Goal: Transaction & Acquisition: Purchase product/service

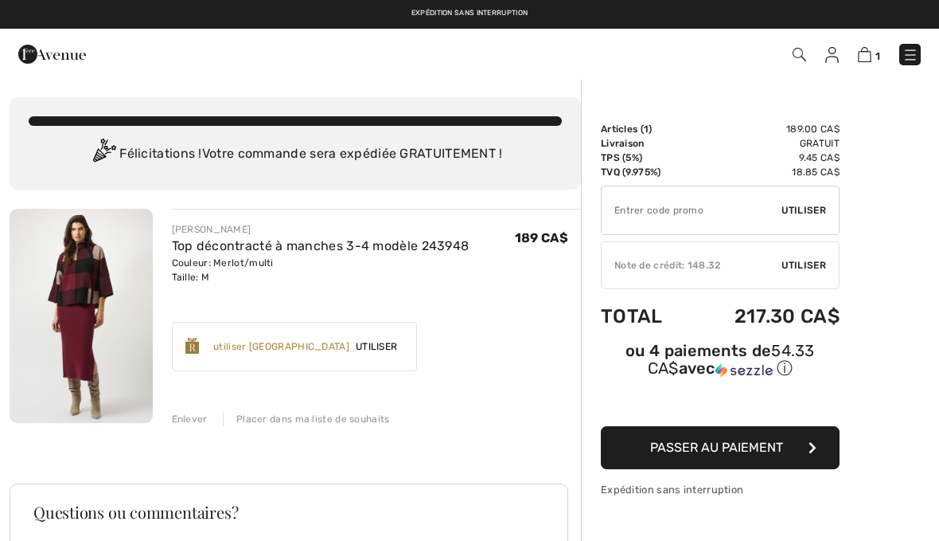
click at [824, 267] on span "Utiliser" at bounding box center [804, 265] width 45 height 14
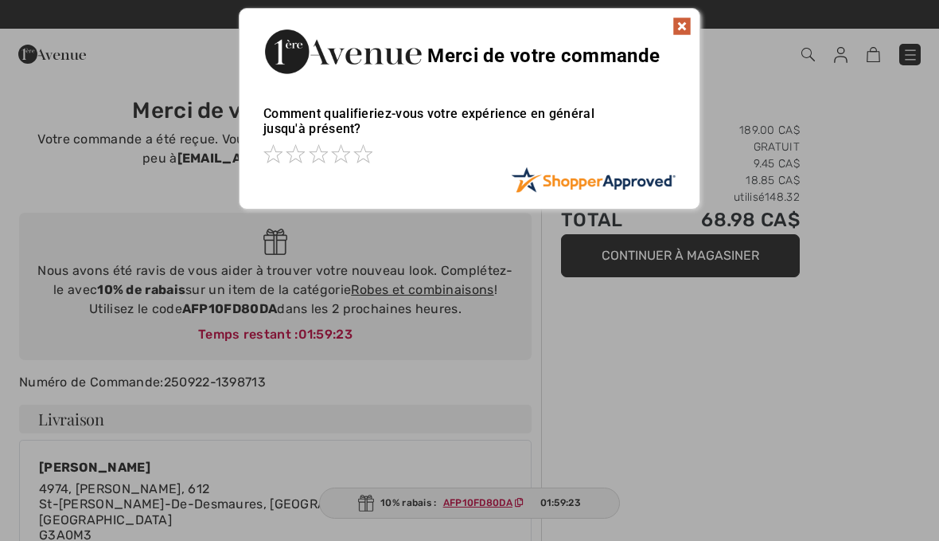
click at [689, 30] on img at bounding box center [682, 26] width 19 height 19
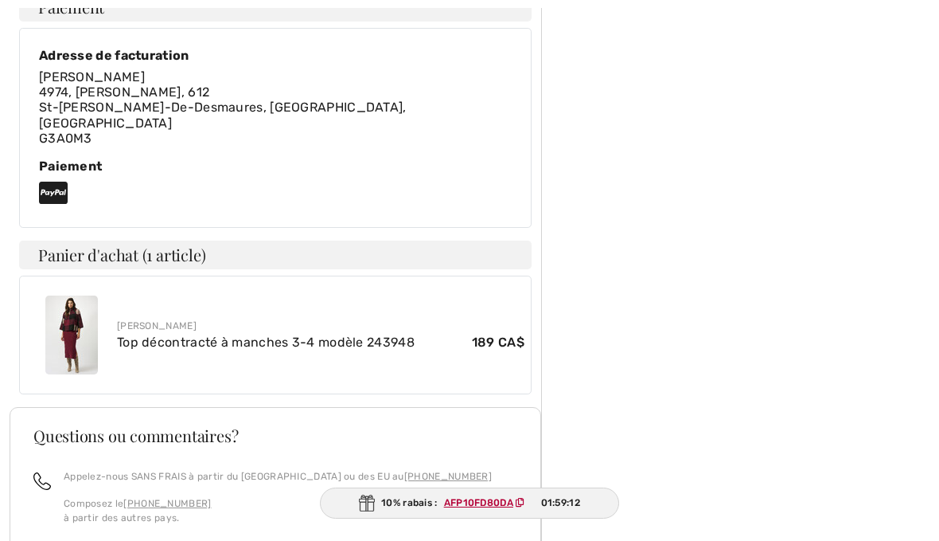
scroll to position [681, 0]
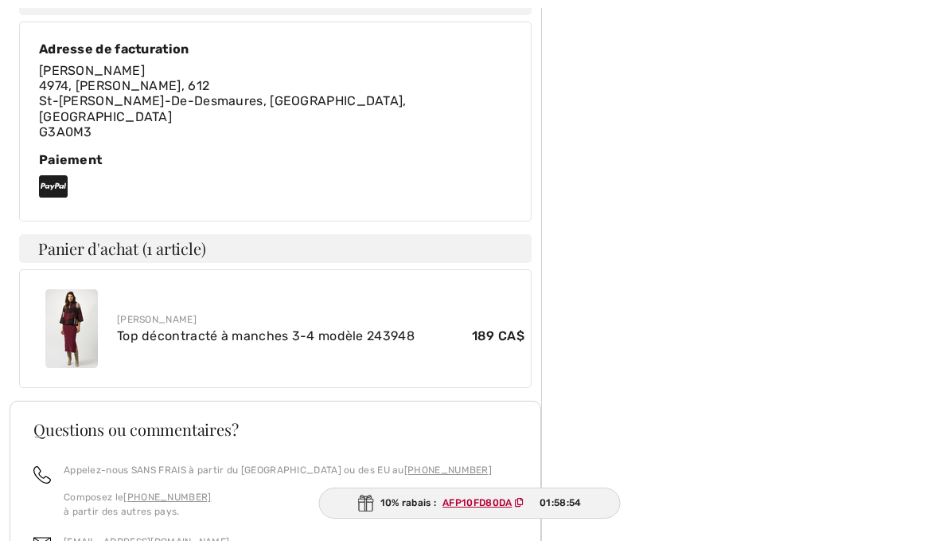
click at [88, 289] on img at bounding box center [71, 328] width 53 height 79
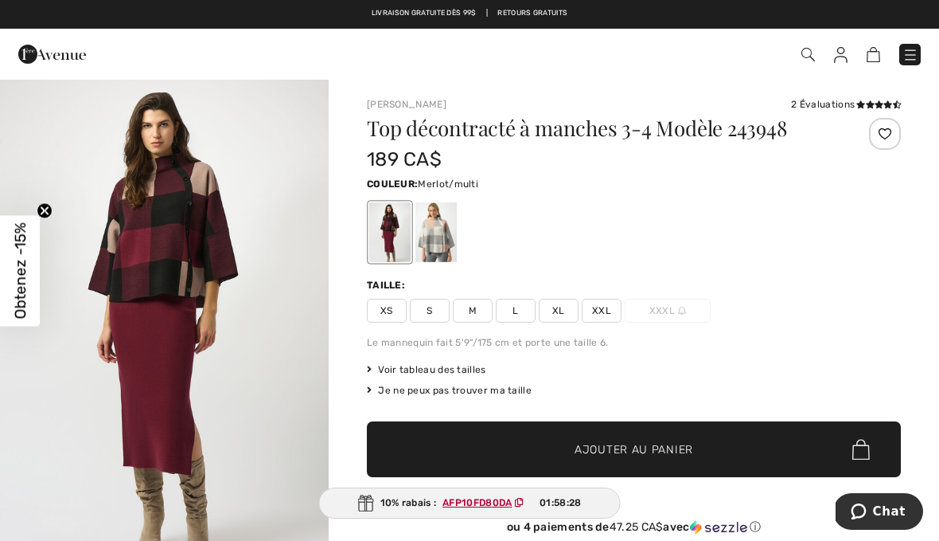
click at [918, 55] on img at bounding box center [911, 55] width 16 height 16
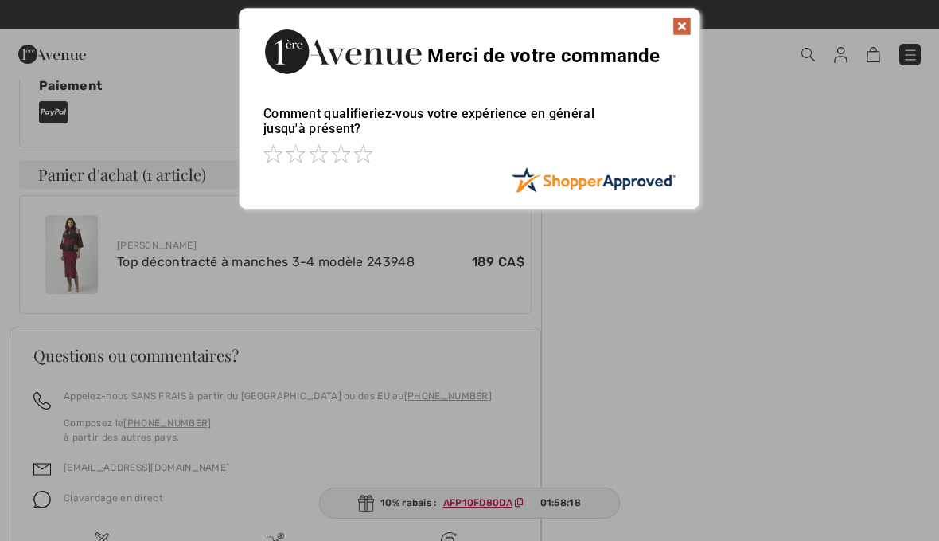
click at [814, 131] on div "Sorry! Something went wrong. Close Merci de votre commande Comment qualifieriez…" at bounding box center [469, 108] width 939 height 217
click at [689, 27] on img at bounding box center [682, 26] width 19 height 19
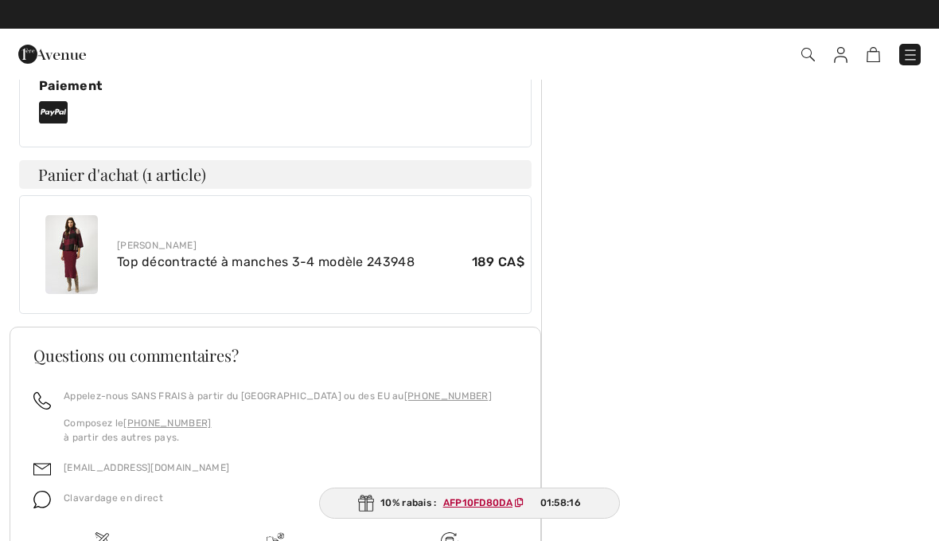
click at [811, 56] on img at bounding box center [809, 55] width 14 height 14
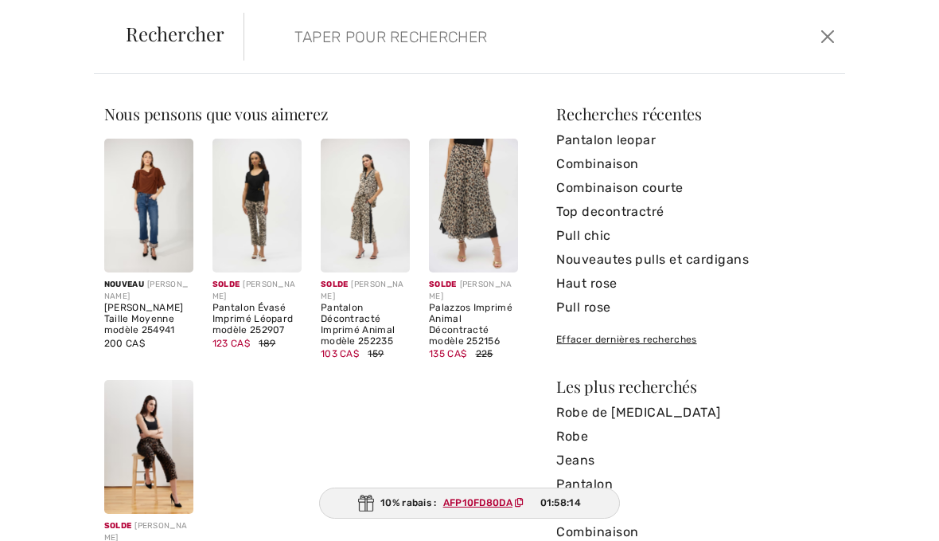
click at [493, 48] on input "search" at bounding box center [483, 37] width 400 height 48
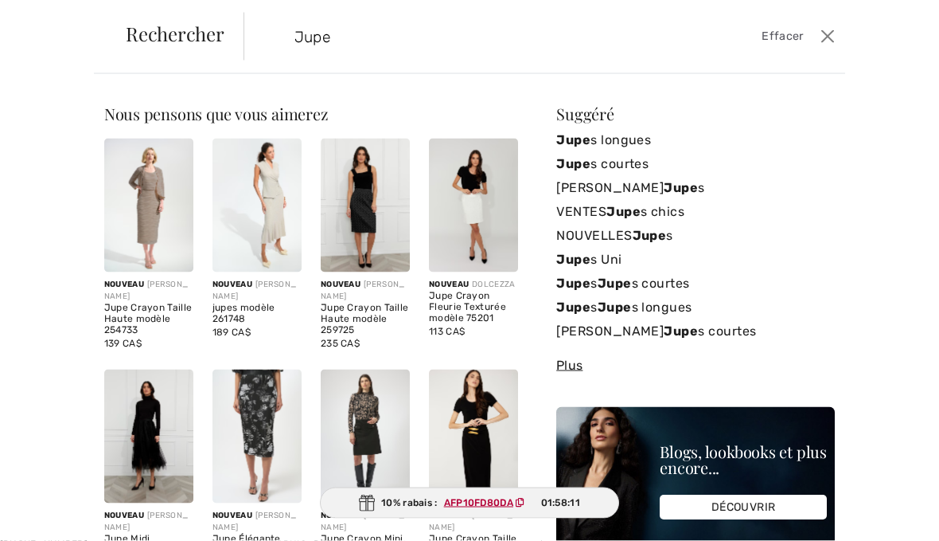
type input "Jupe"
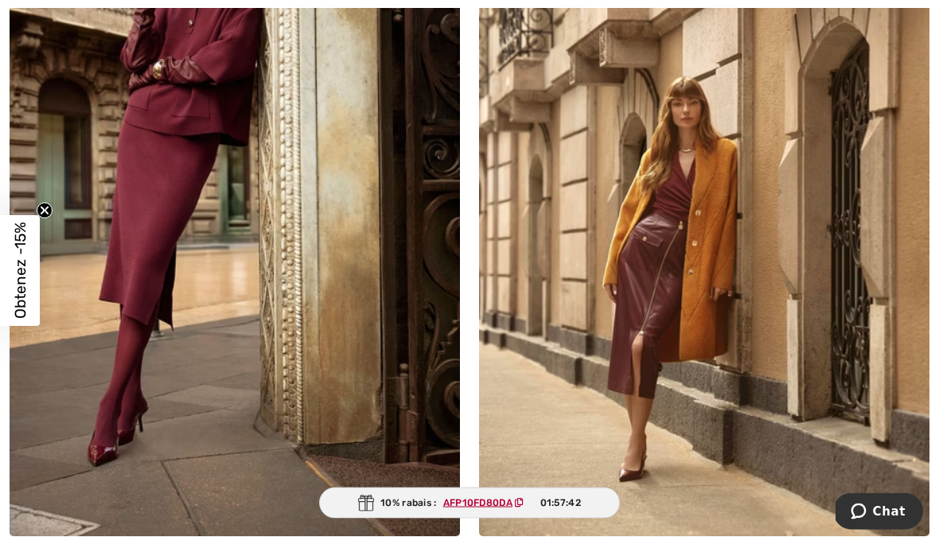
scroll to position [8065, 0]
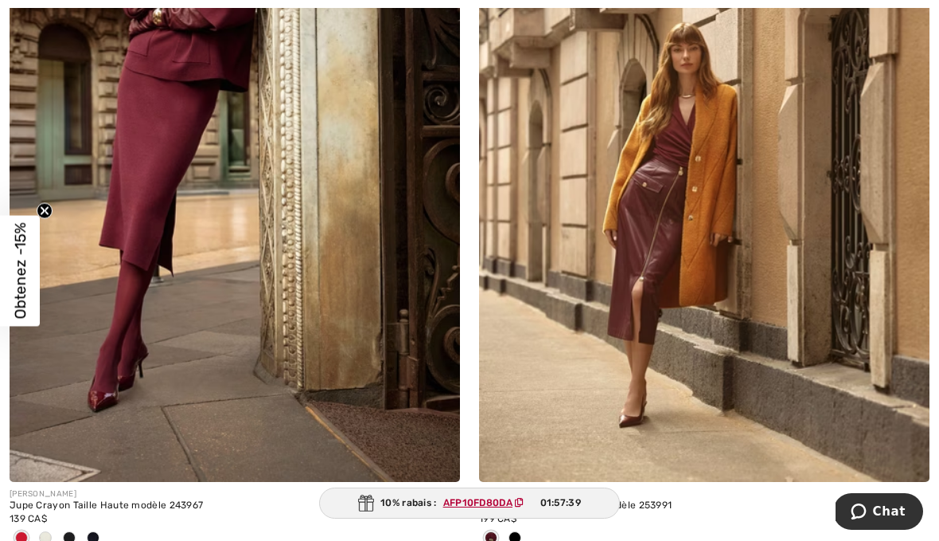
click at [156, 201] on img at bounding box center [235, 144] width 451 height 676
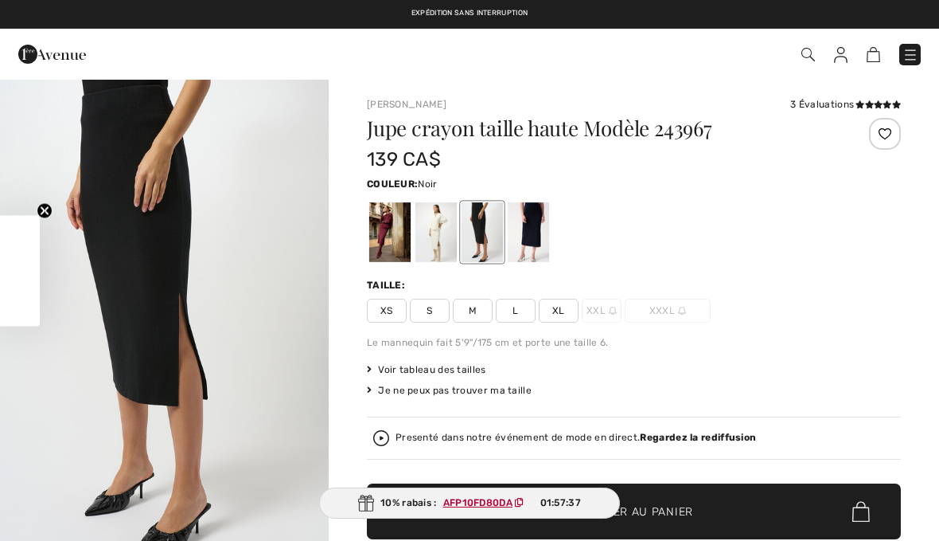
checkbox input "true"
click at [390, 245] on div at bounding box center [389, 232] width 41 height 60
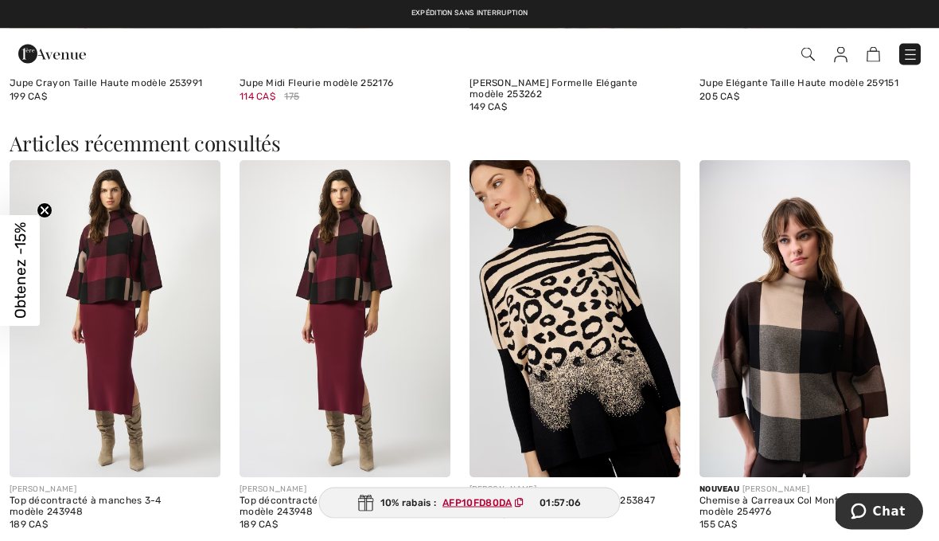
scroll to position [1747, 0]
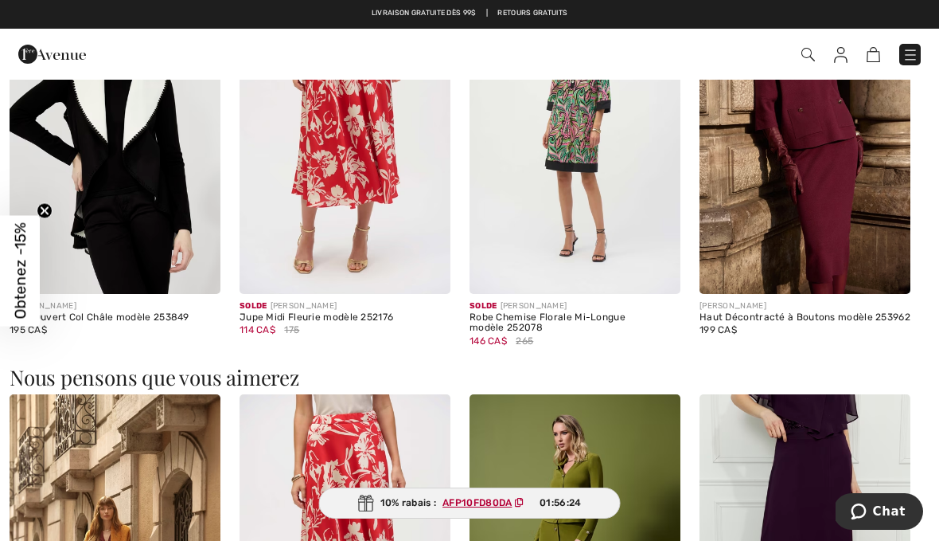
scroll to position [1095, 0]
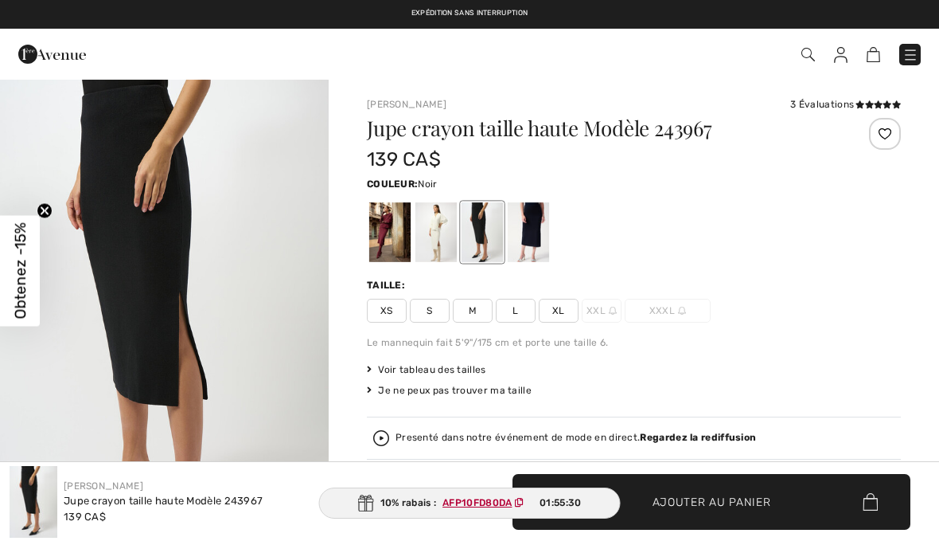
checkbox input "true"
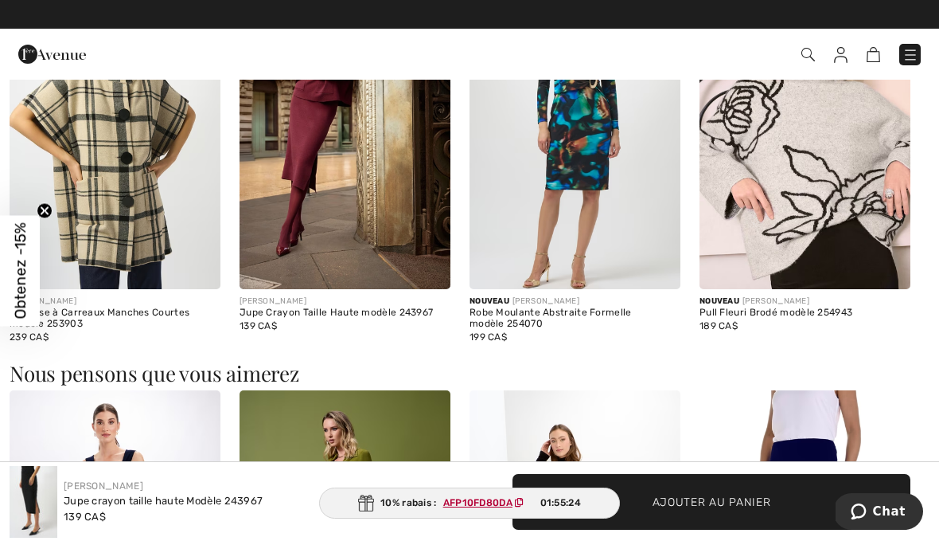
scroll to position [1095, 0]
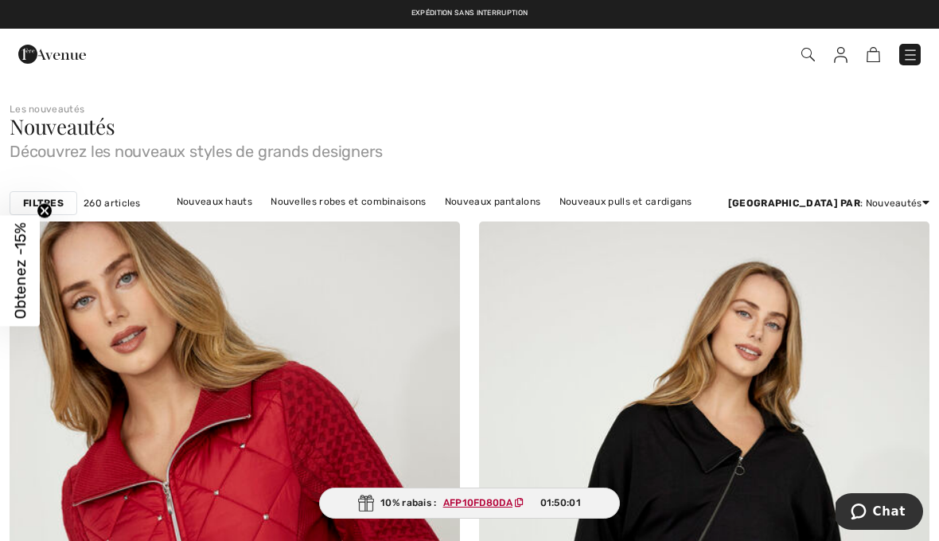
click at [814, 59] on img at bounding box center [809, 55] width 14 height 14
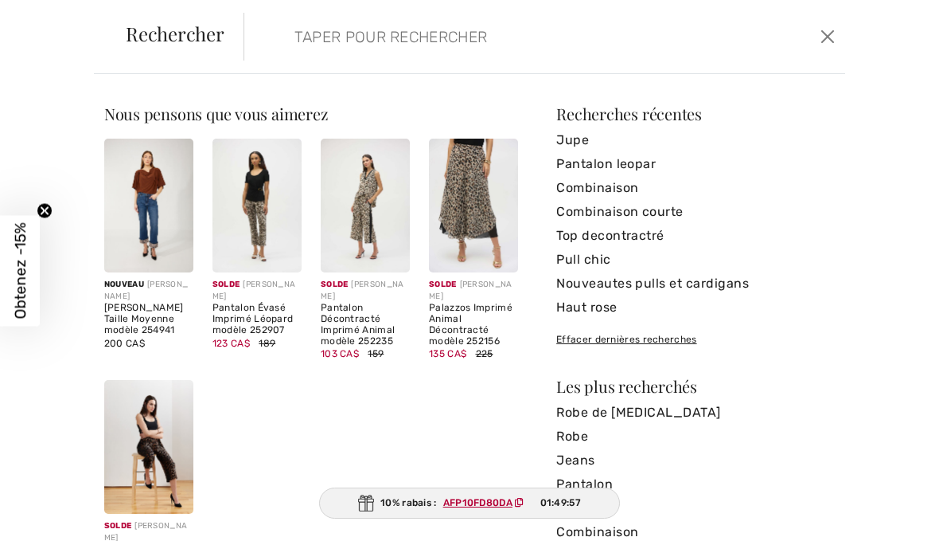
click at [416, 37] on input "search" at bounding box center [483, 37] width 400 height 48
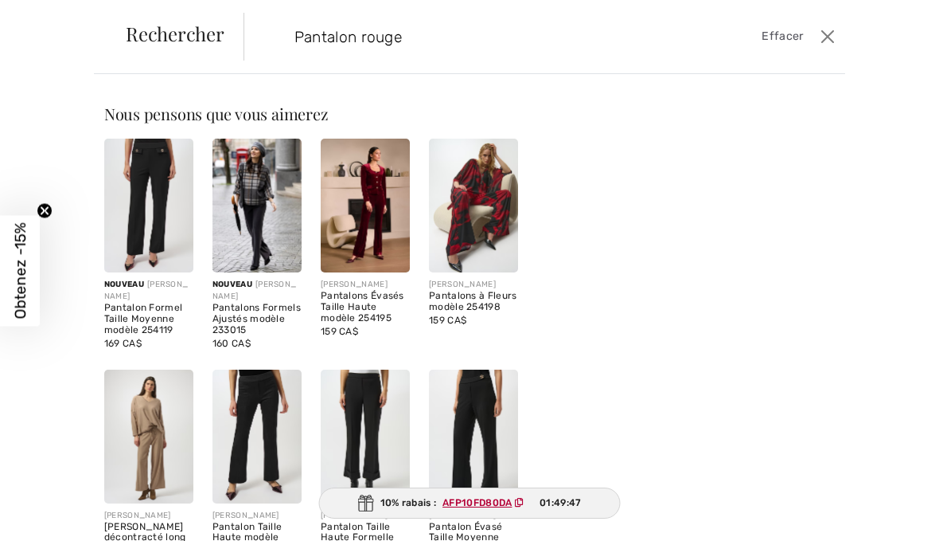
type input "Pantalon rouge"
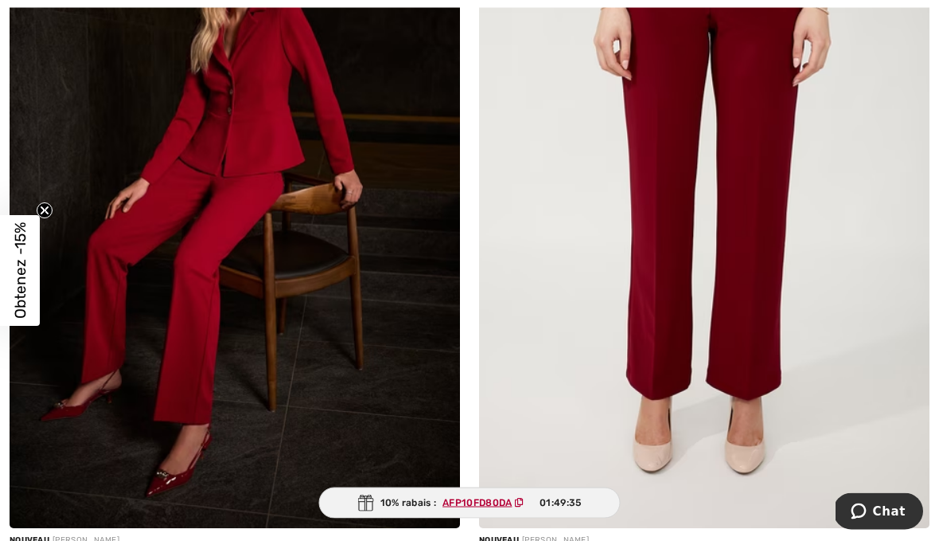
scroll to position [347, 0]
click at [756, 324] on img at bounding box center [704, 190] width 451 height 676
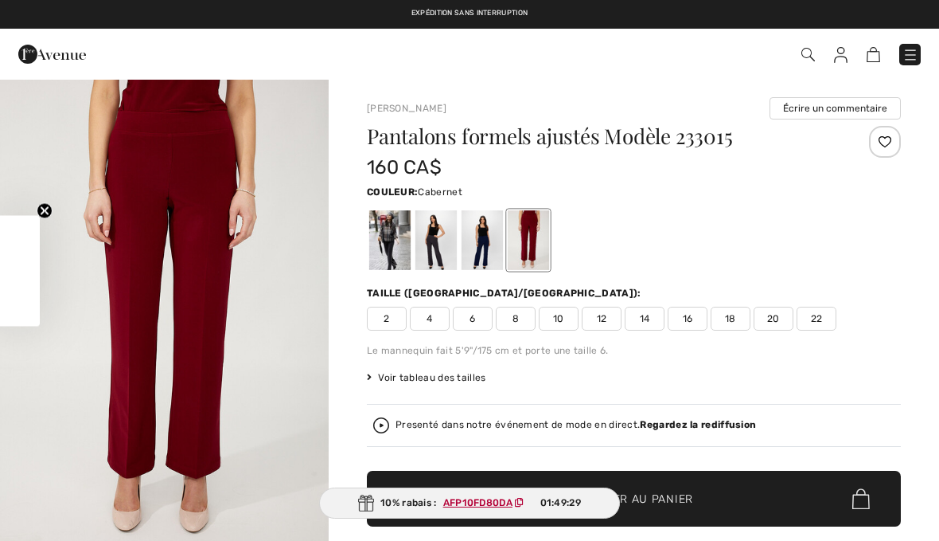
checkbox input "true"
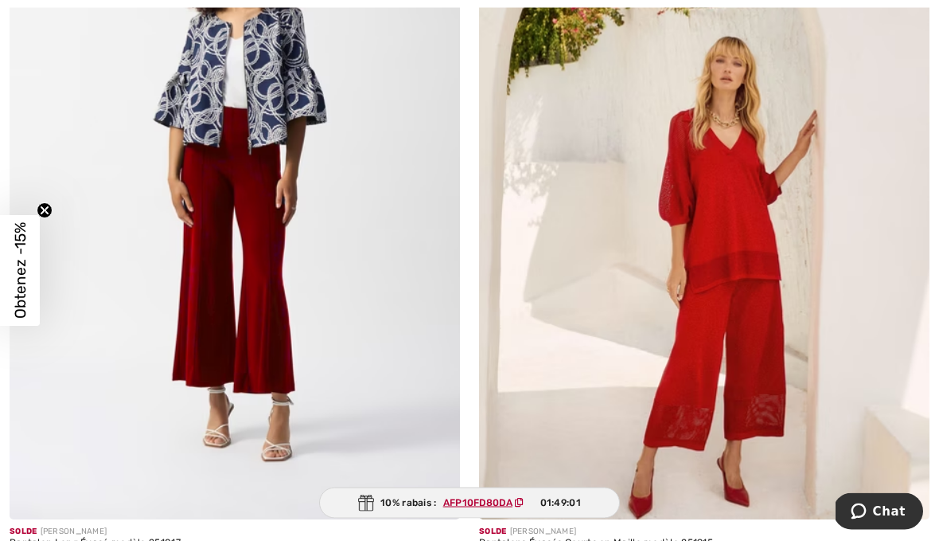
scroll to position [5075, 0]
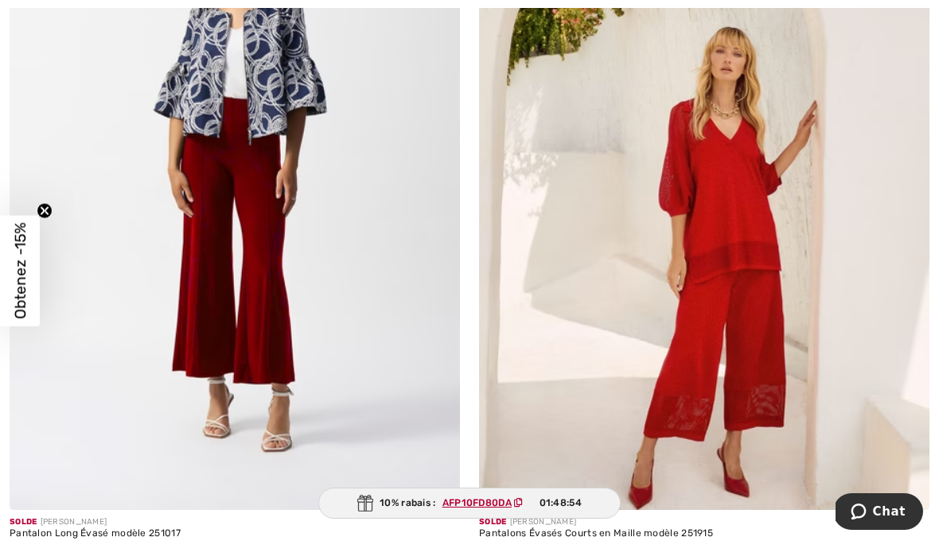
click at [268, 279] on img at bounding box center [235, 172] width 451 height 676
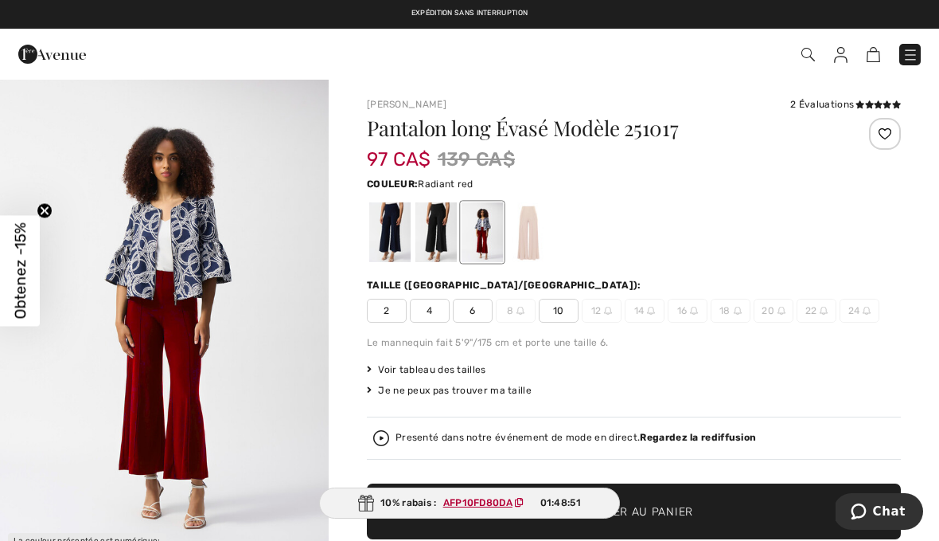
click at [480, 234] on div at bounding box center [482, 232] width 41 height 60
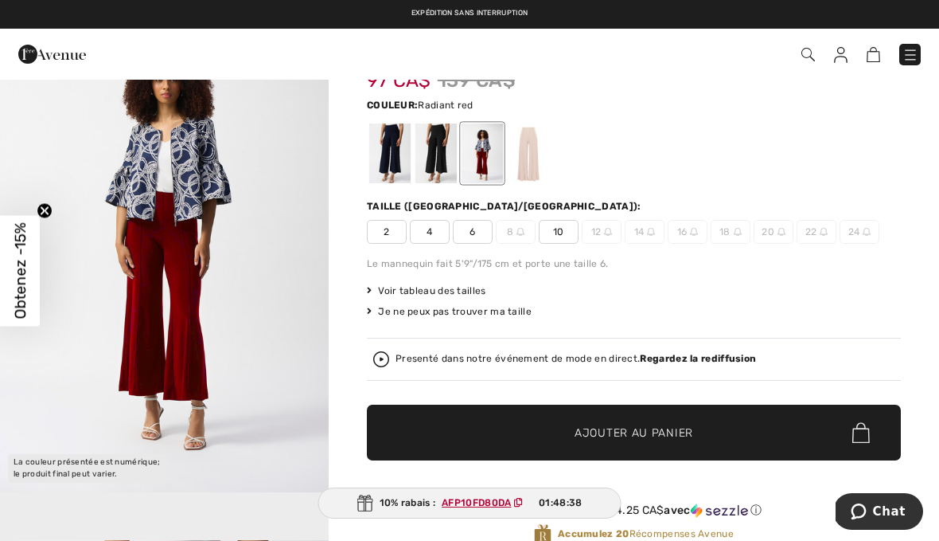
scroll to position [45, 0]
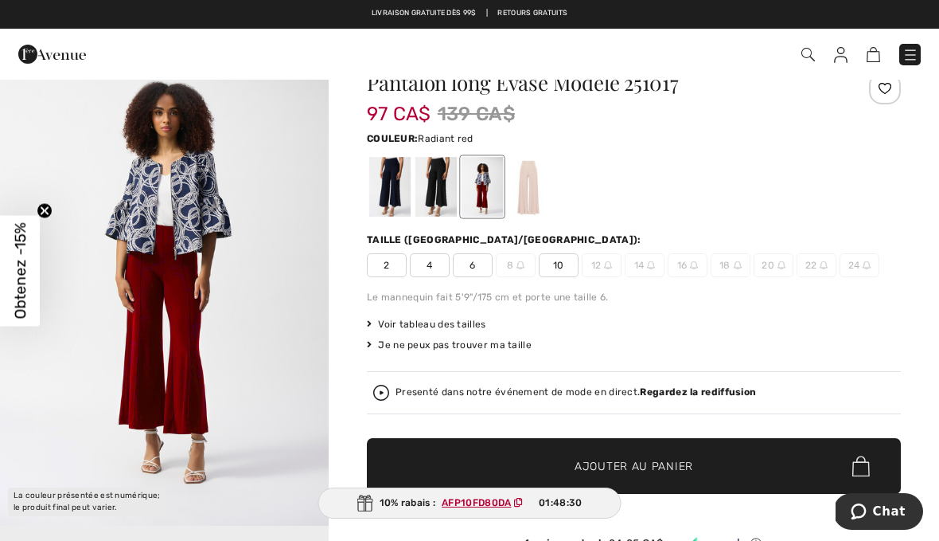
click at [564, 263] on span "10" at bounding box center [559, 265] width 40 height 24
click at [681, 467] on span "Ajouter au panier" at bounding box center [634, 466] width 119 height 17
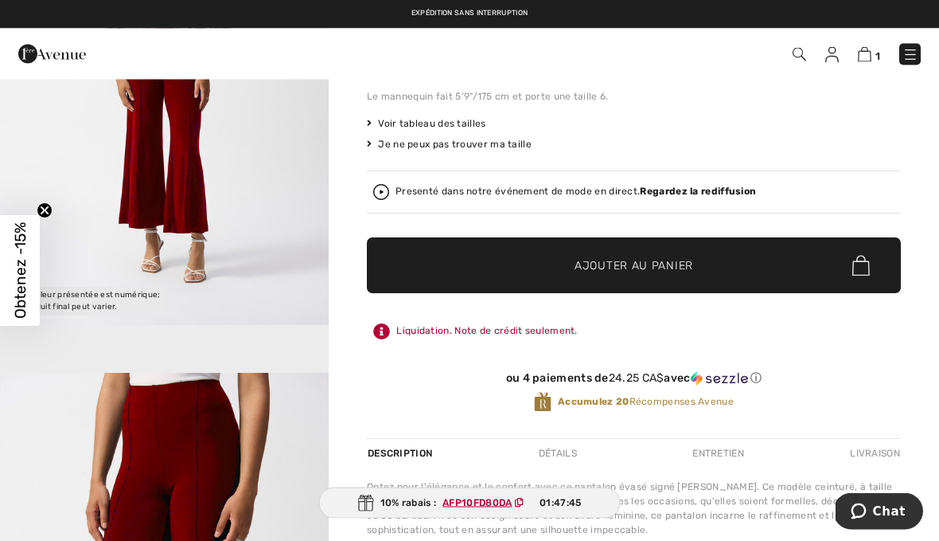
scroll to position [246, 0]
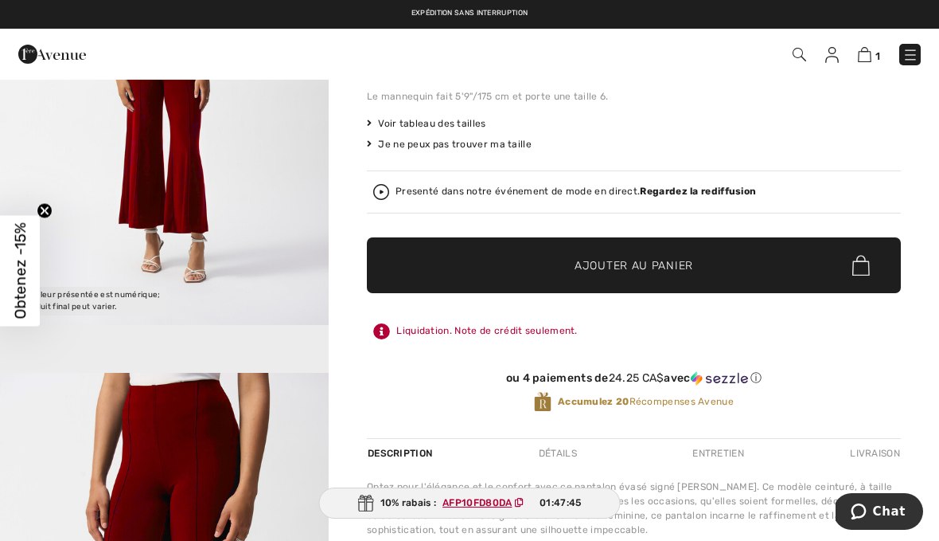
click at [869, 51] on img at bounding box center [865, 54] width 14 height 15
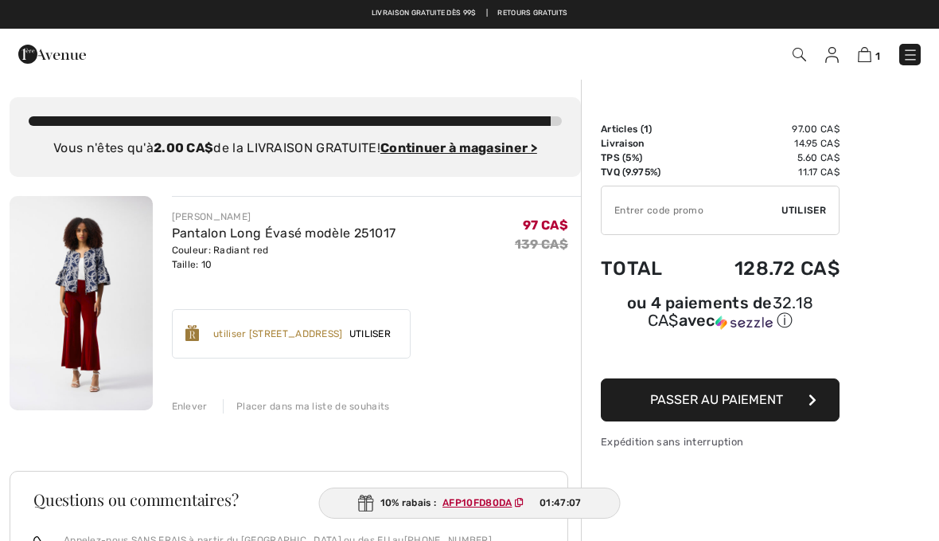
click at [780, 395] on span "Passer au paiement" at bounding box center [716, 399] width 133 height 15
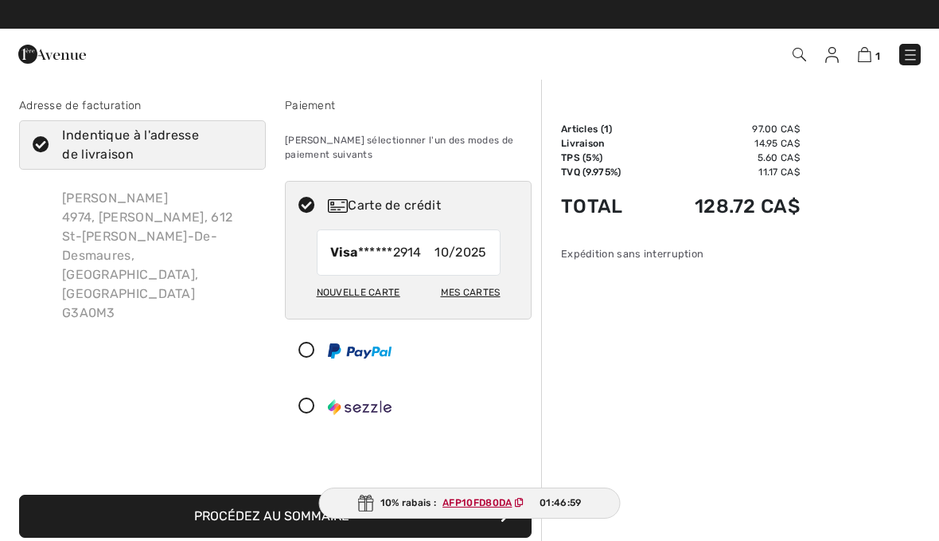
click at [492, 297] on div "Mes cartes" at bounding box center [471, 292] width 60 height 27
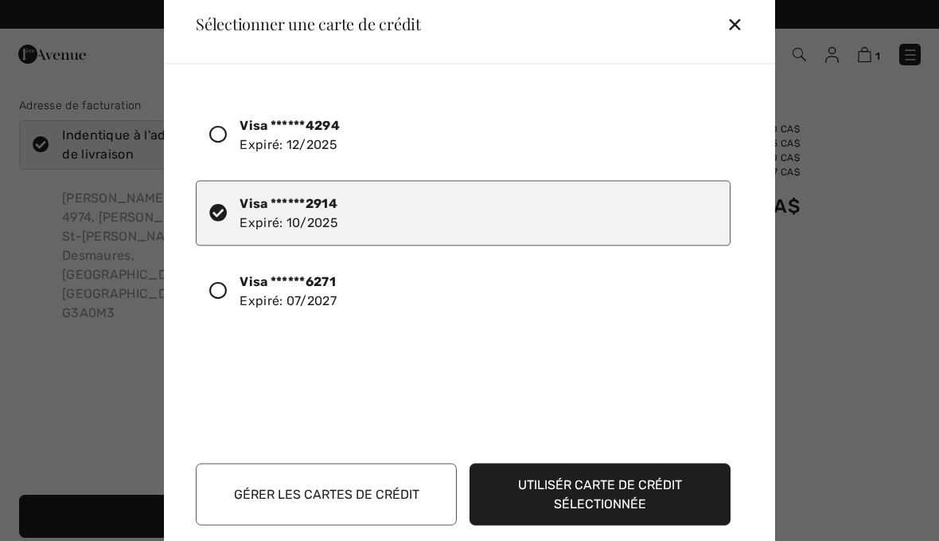
click at [381, 489] on button "Gérer les cartes de crédit" at bounding box center [326, 494] width 261 height 62
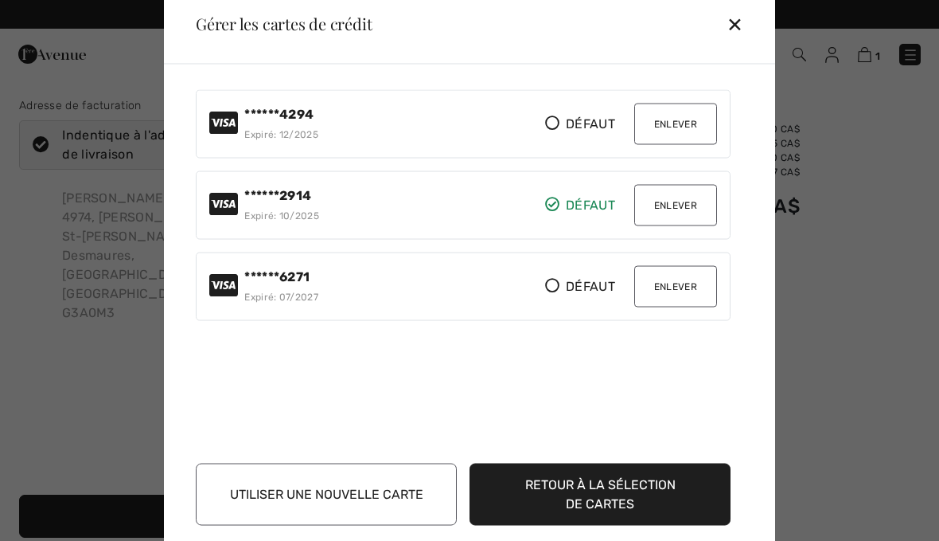
click at [692, 129] on button "Enlever" at bounding box center [675, 123] width 83 height 41
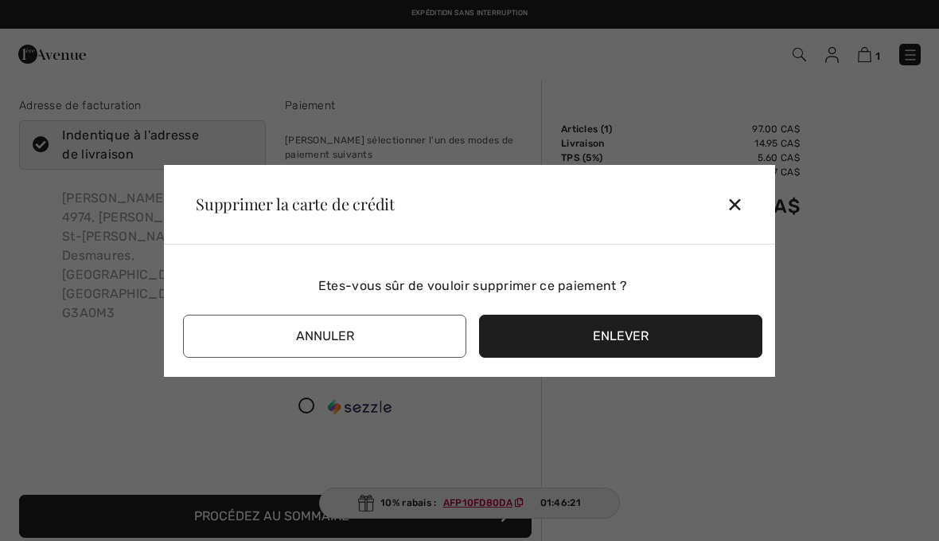
click at [627, 329] on button "Enlever" at bounding box center [620, 335] width 283 height 43
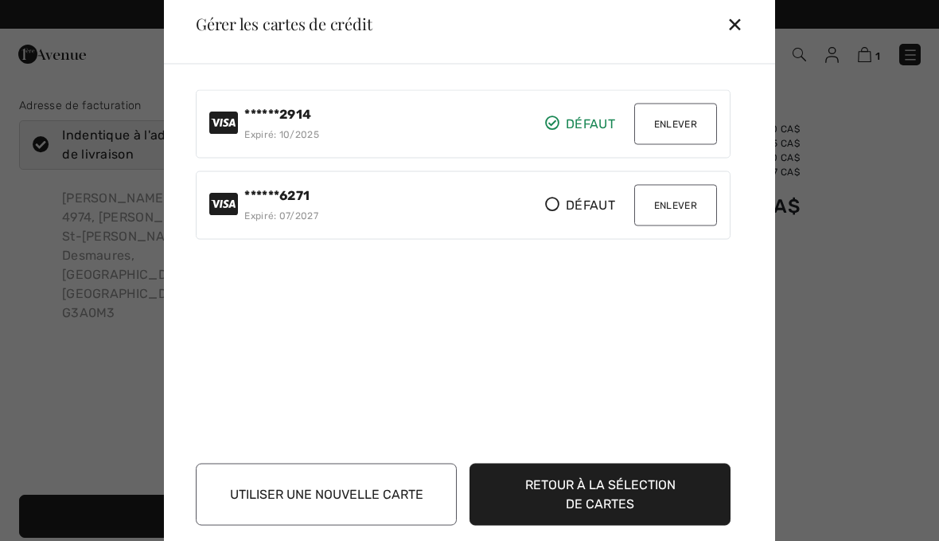
click at [687, 209] on button "Enlever" at bounding box center [675, 204] width 83 height 41
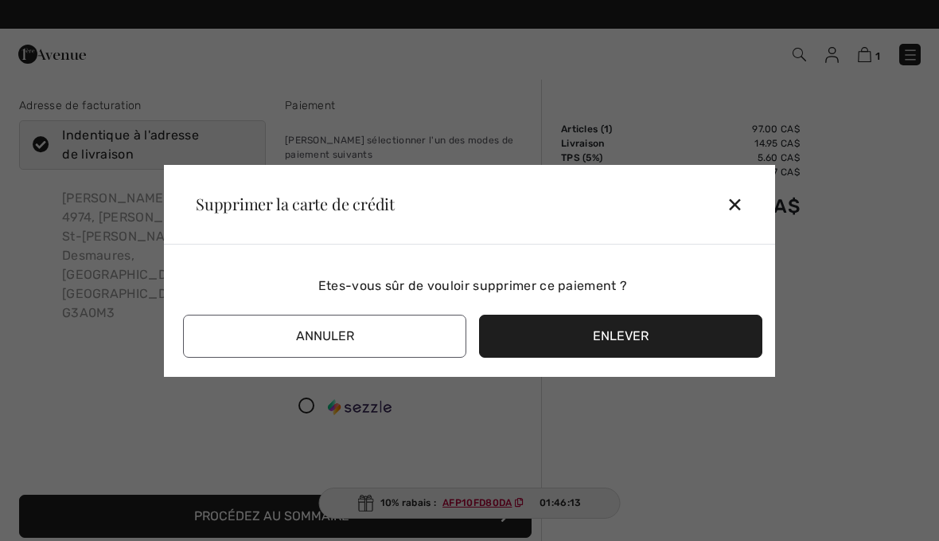
click at [623, 334] on button "Enlever" at bounding box center [620, 335] width 283 height 43
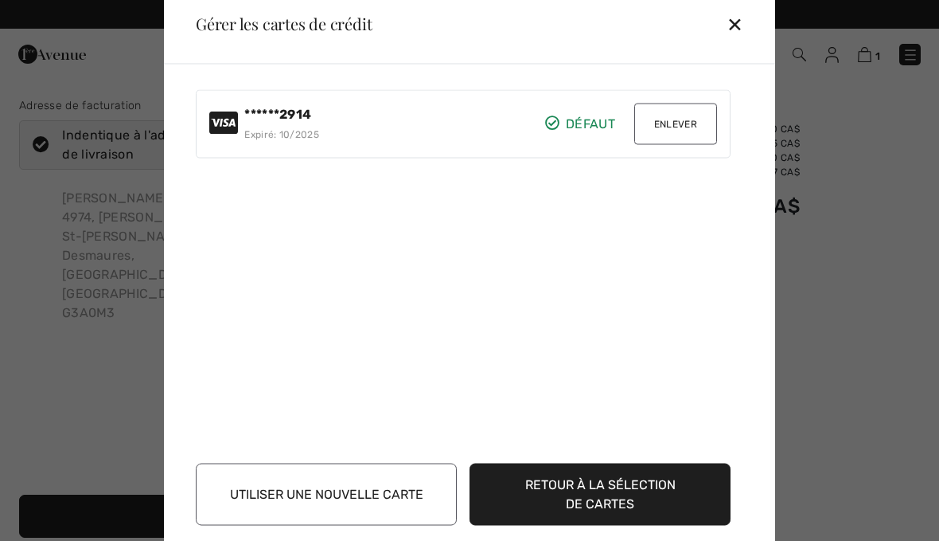
click at [701, 131] on button "Enlever" at bounding box center [675, 123] width 83 height 41
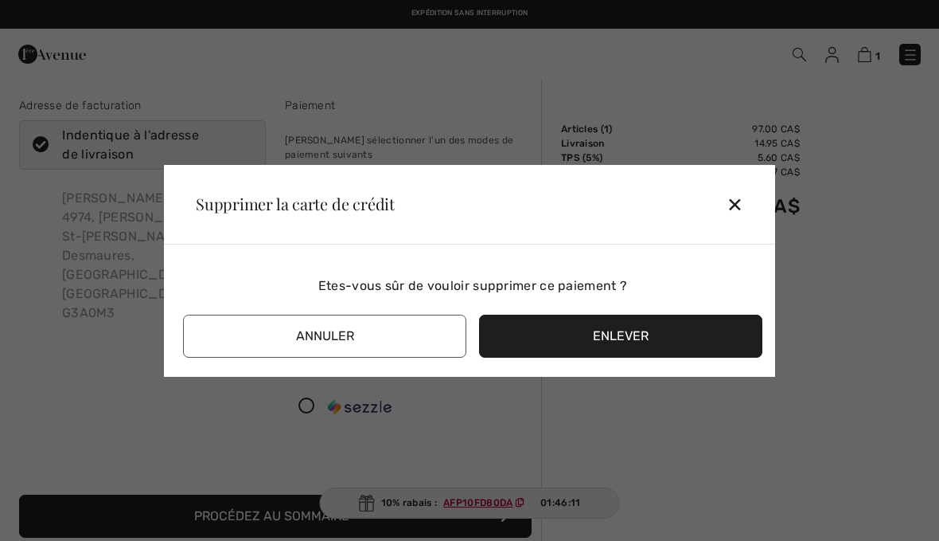
click at [624, 349] on button "Enlever" at bounding box center [620, 335] width 283 height 43
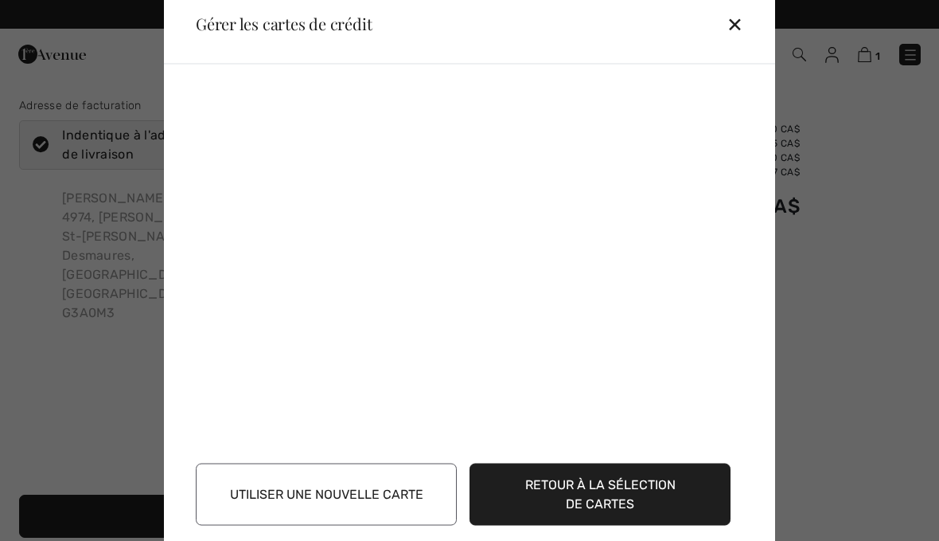
click at [747, 26] on div "✕" at bounding box center [741, 23] width 29 height 33
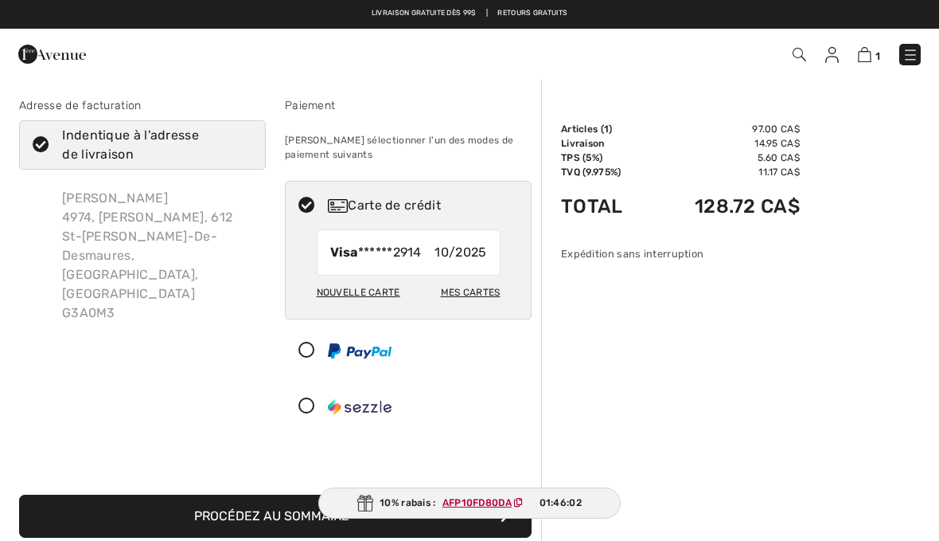
click at [478, 291] on div "Mes cartes" at bounding box center [471, 292] width 60 height 27
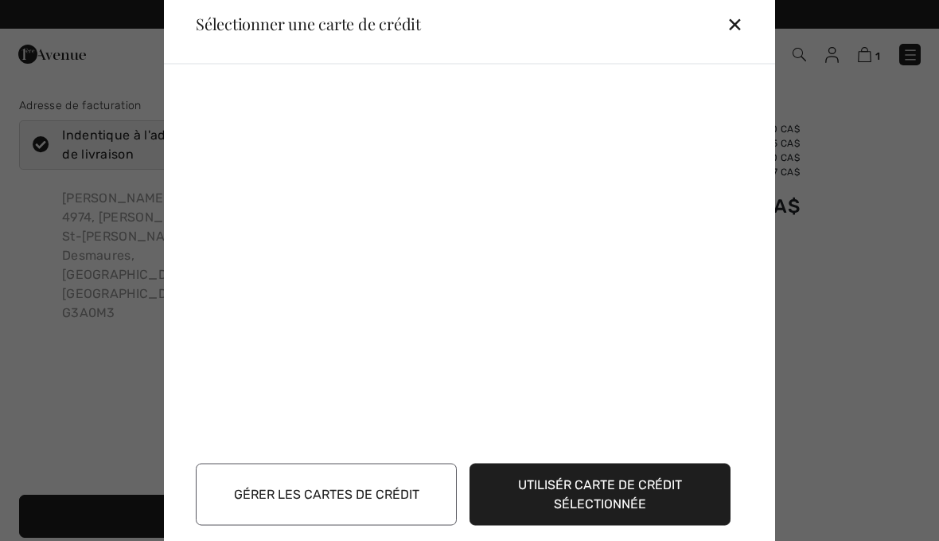
click at [605, 490] on button "Utilisér carte de crédit sélectionnée" at bounding box center [600, 494] width 261 height 62
click at [607, 481] on button "Utilisér carte de crédit sélectionnée" at bounding box center [600, 494] width 261 height 62
click at [405, 491] on button "Gérer les cartes de crédit" at bounding box center [326, 494] width 261 height 62
click at [740, 29] on div "✕" at bounding box center [741, 23] width 29 height 33
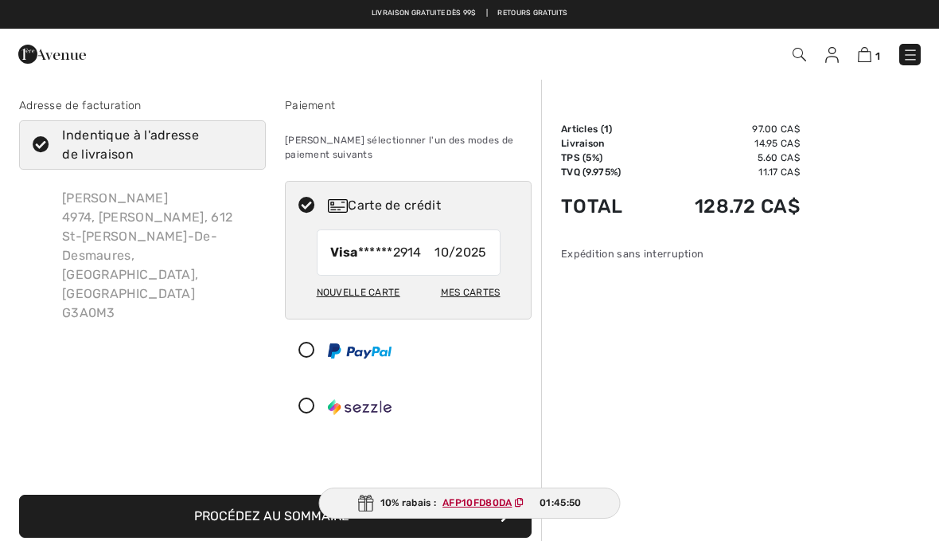
click at [380, 290] on div "Nouvelle carte" at bounding box center [359, 292] width 84 height 27
radio input "true"
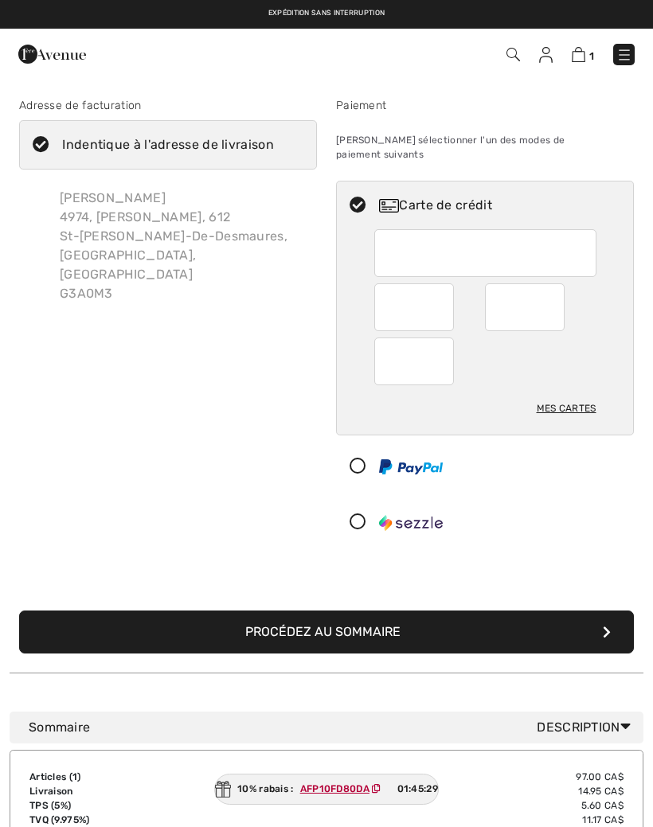
click at [584, 54] on img at bounding box center [579, 54] width 14 height 15
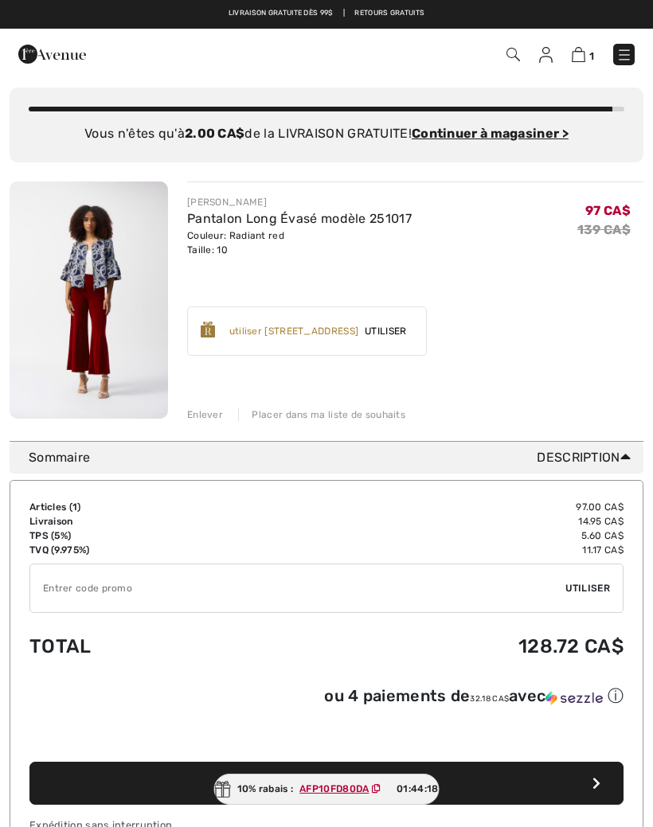
scroll to position [37, 0]
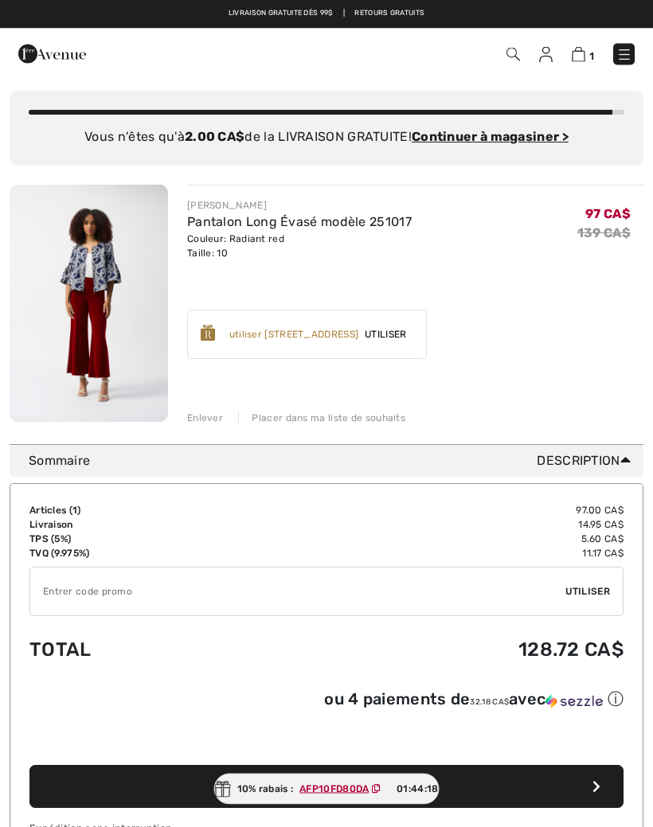
click at [584, 49] on img at bounding box center [579, 54] width 14 height 15
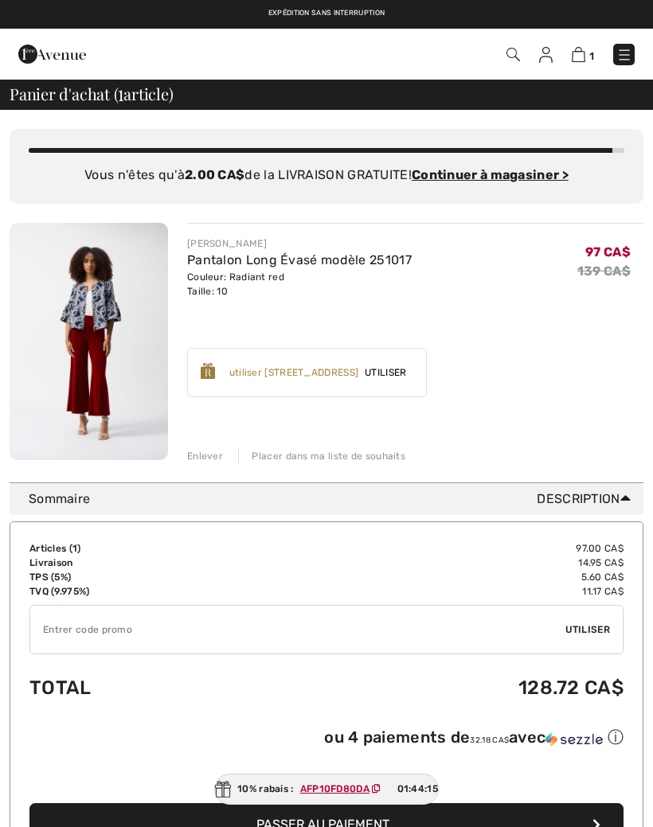
click at [217, 459] on div "Enlever" at bounding box center [205, 456] width 36 height 14
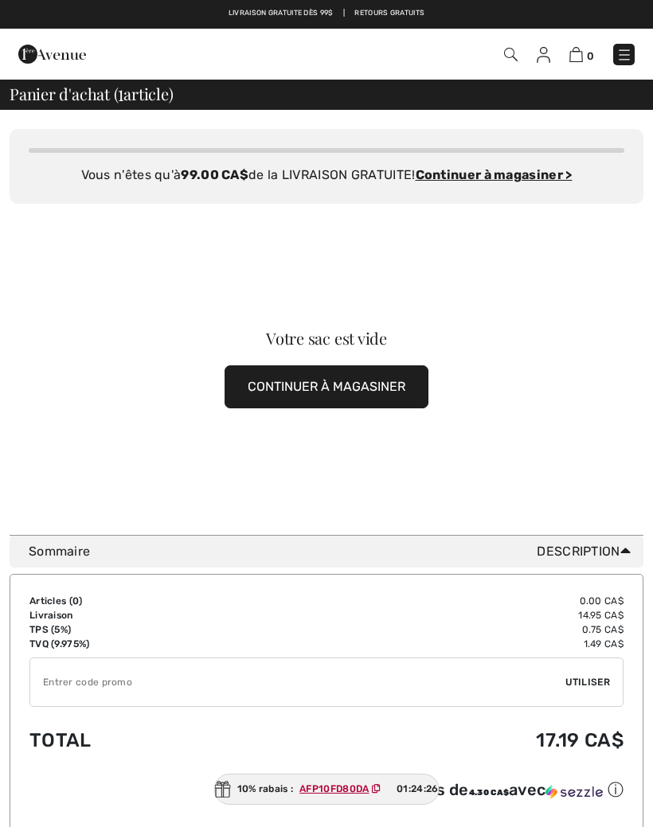
click at [516, 53] on img at bounding box center [511, 55] width 14 height 14
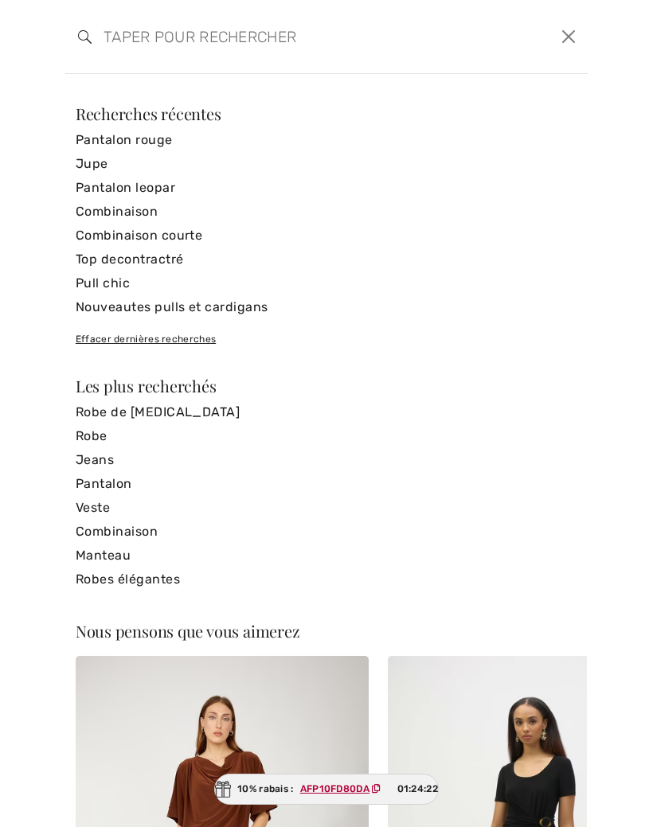
click at [176, 36] on input "search" at bounding box center [271, 37] width 358 height 48
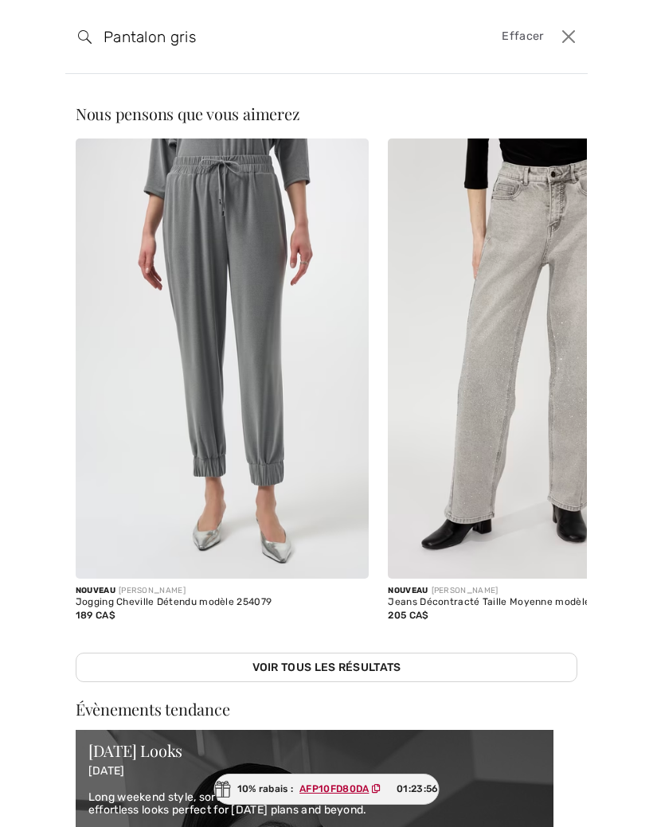
click at [86, 37] on img at bounding box center [85, 37] width 14 height 14
click at [225, 35] on input "Pantalon gris" at bounding box center [271, 37] width 358 height 48
type input "Pantalon"
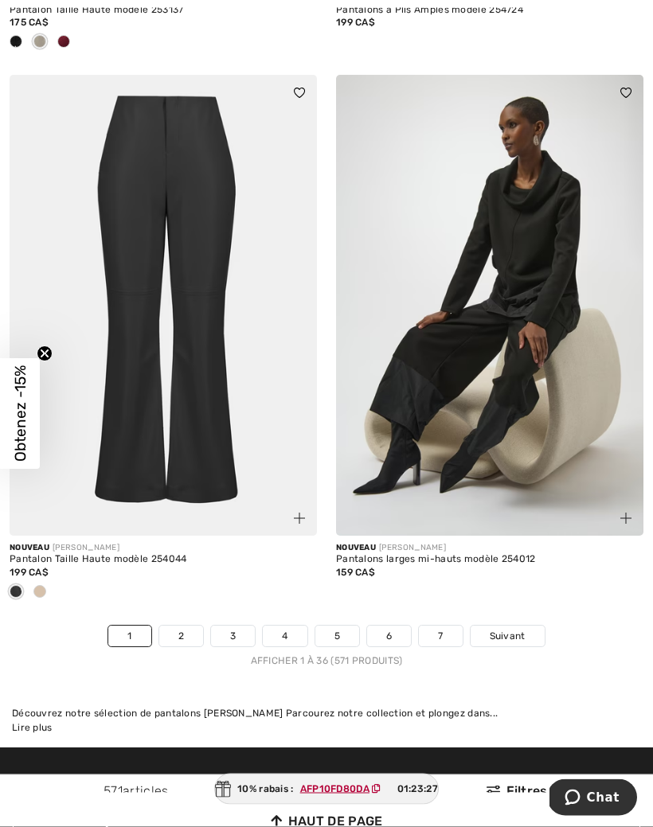
scroll to position [9477, 0]
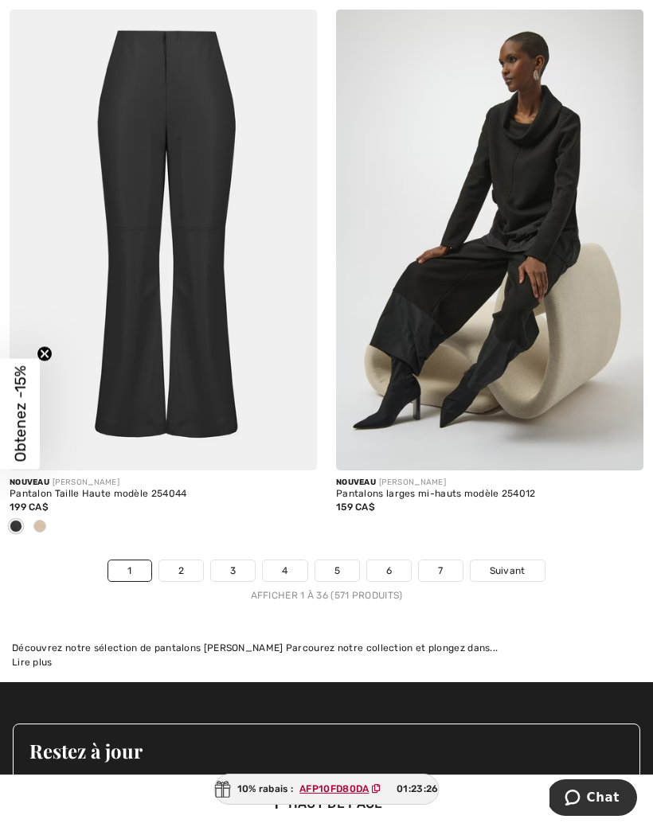
click at [184, 560] on link "2" at bounding box center [181, 570] width 44 height 21
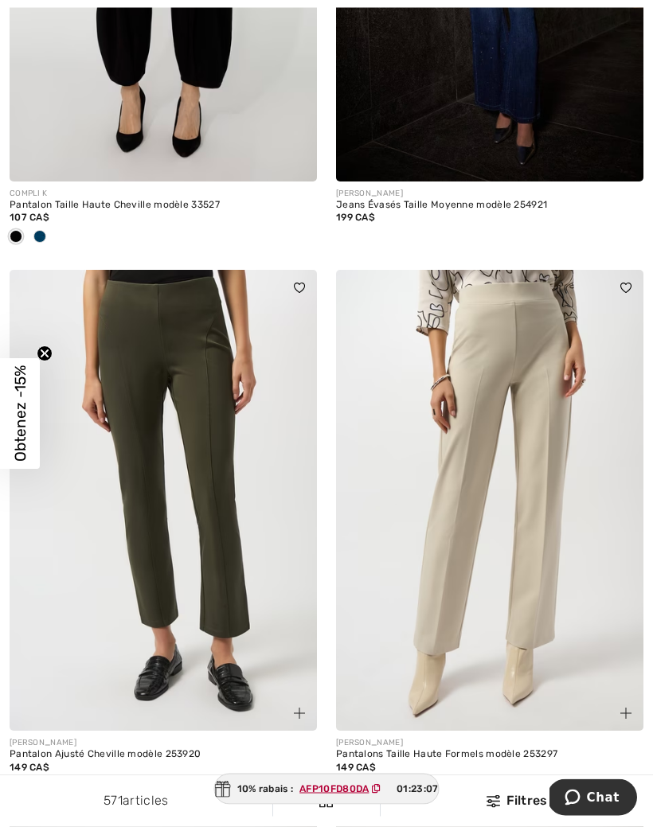
scroll to position [7070, 0]
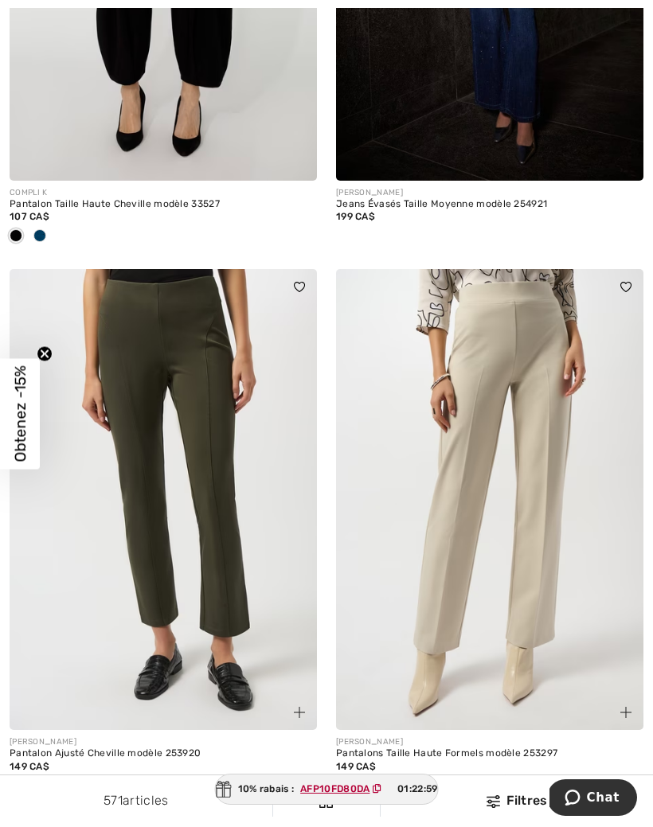
click at [47, 776] on div at bounding box center [40, 787] width 24 height 26
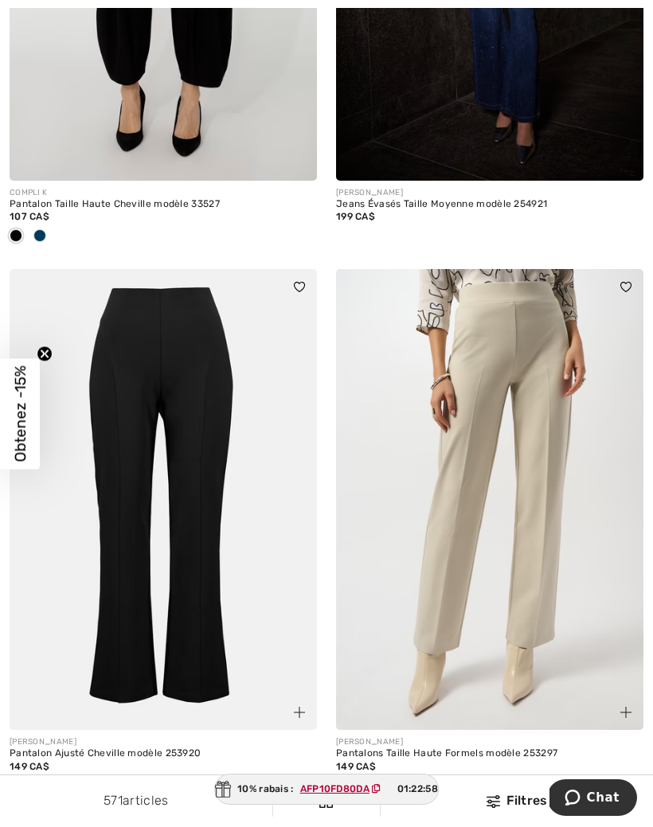
click at [23, 783] on div at bounding box center [16, 787] width 24 height 26
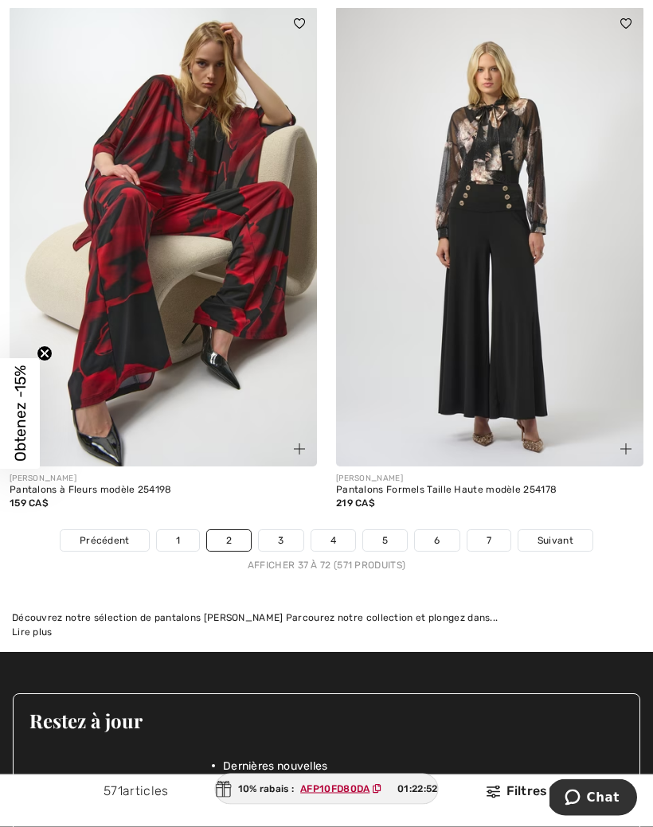
scroll to position [9559, 0]
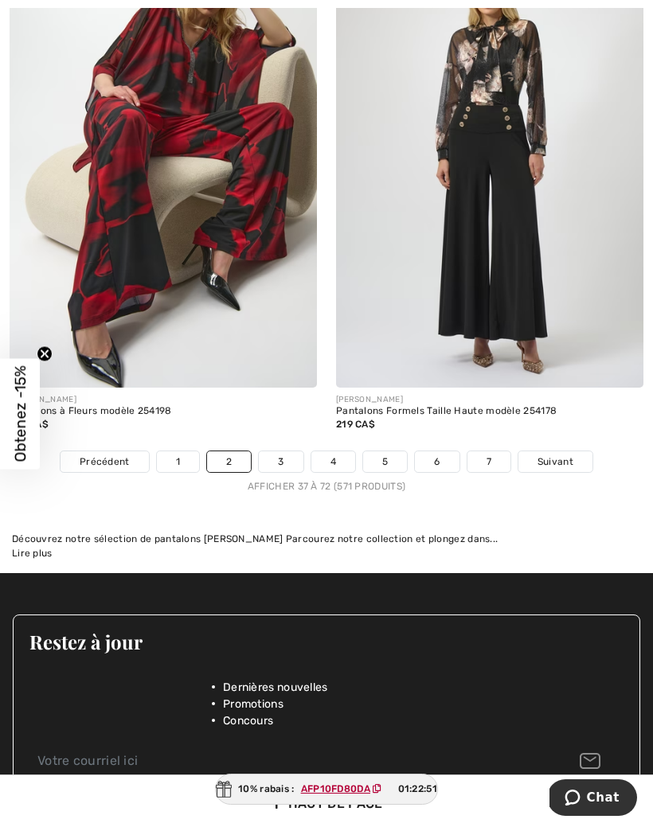
click at [287, 455] on link "3" at bounding box center [281, 461] width 44 height 21
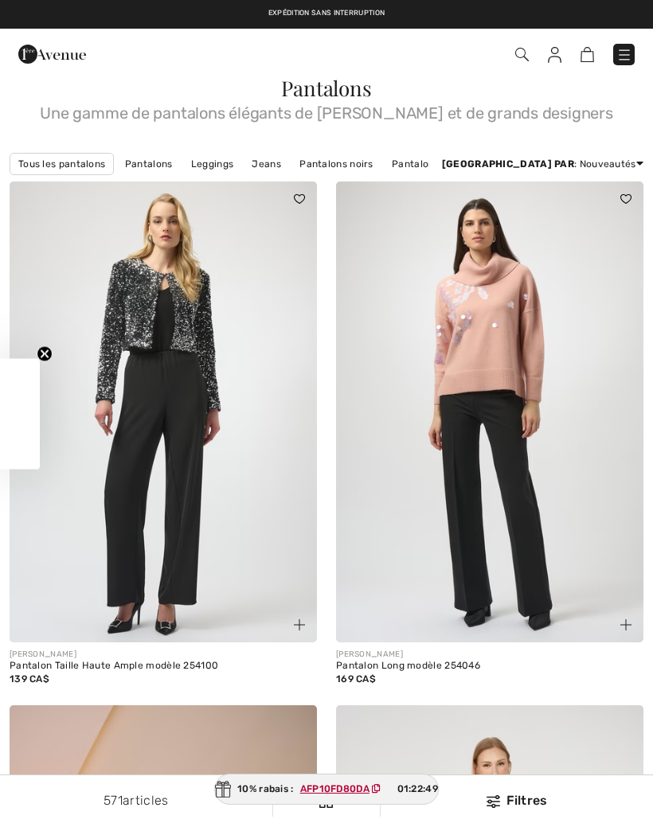
checkbox input "true"
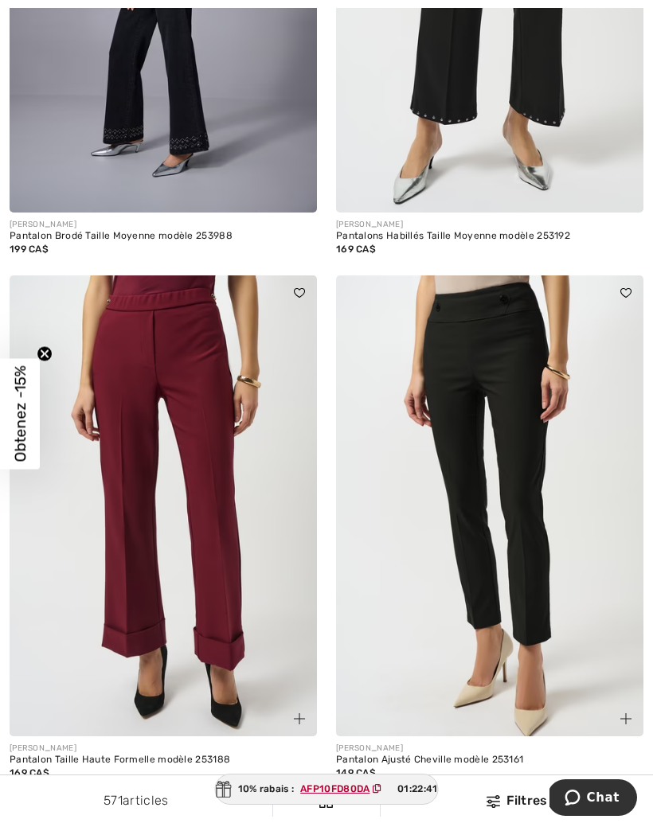
scroll to position [2598, 0]
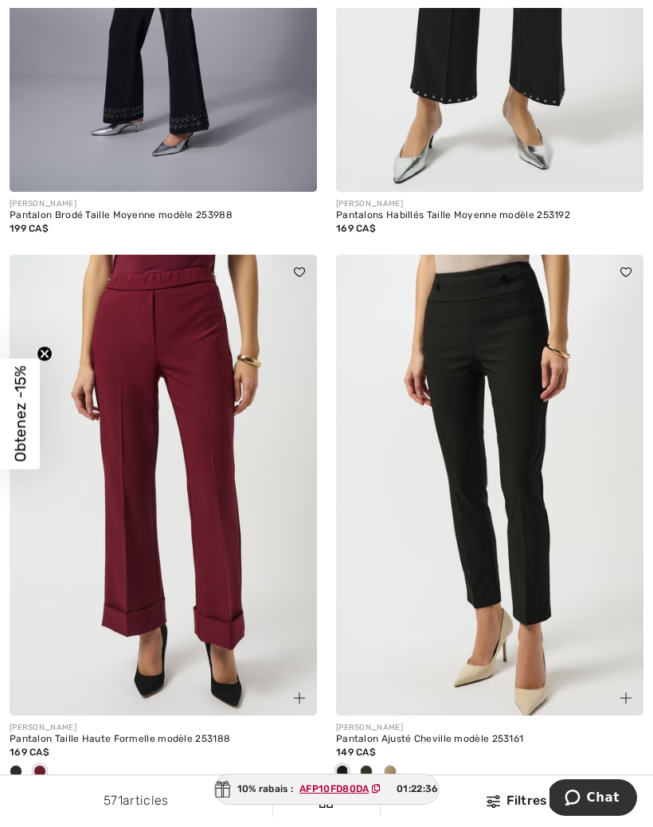
click at [217, 560] on img at bounding box center [163, 485] width 307 height 461
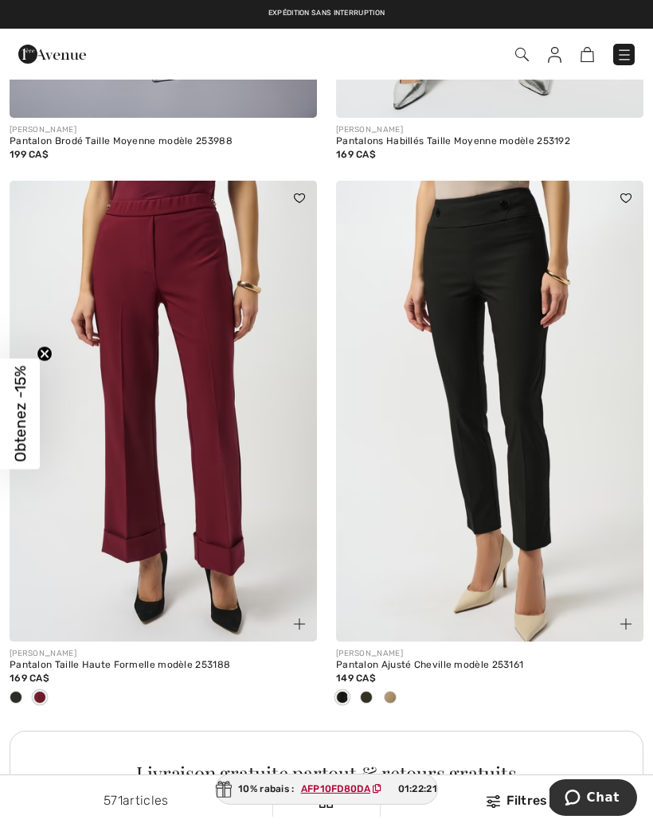
click at [371, 696] on span at bounding box center [366, 697] width 13 height 13
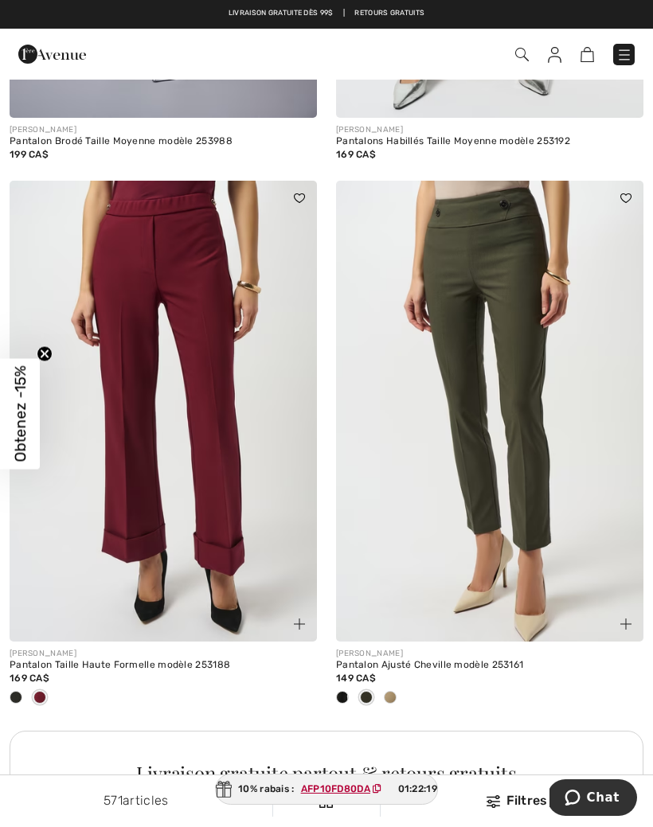
click at [372, 691] on span at bounding box center [366, 697] width 13 height 13
click at [342, 697] on span at bounding box center [342, 697] width 13 height 13
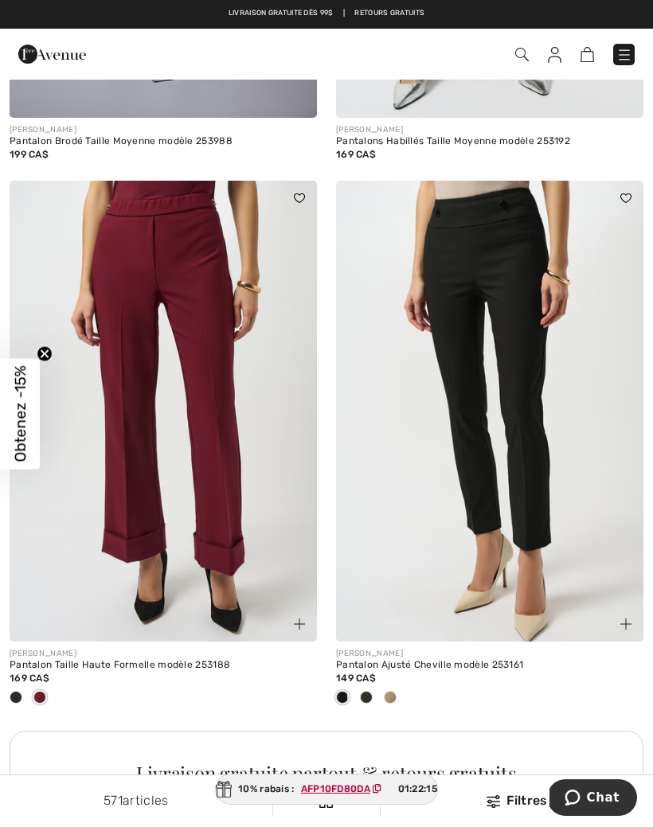
click at [375, 694] on div at bounding box center [366, 698] width 24 height 26
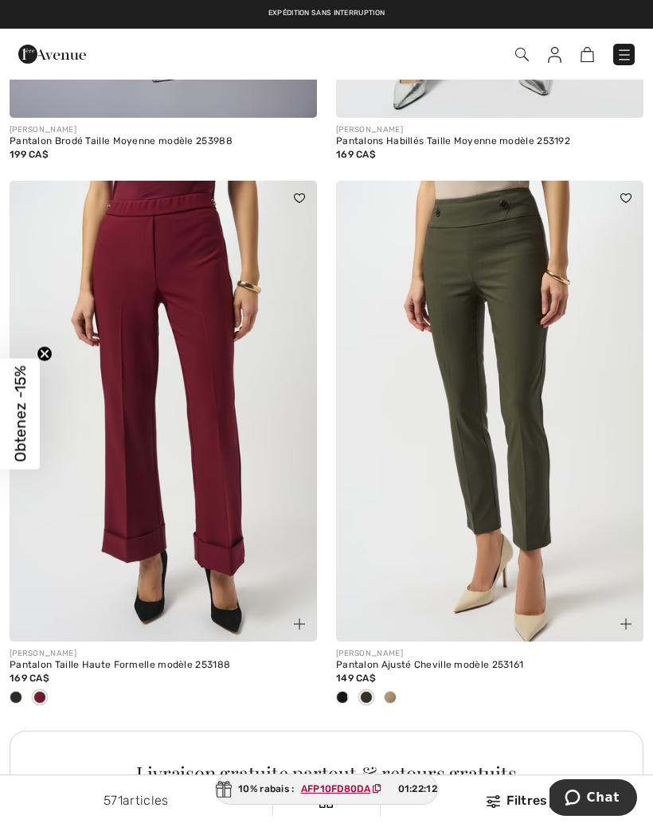
click at [393, 703] on div at bounding box center [390, 698] width 24 height 26
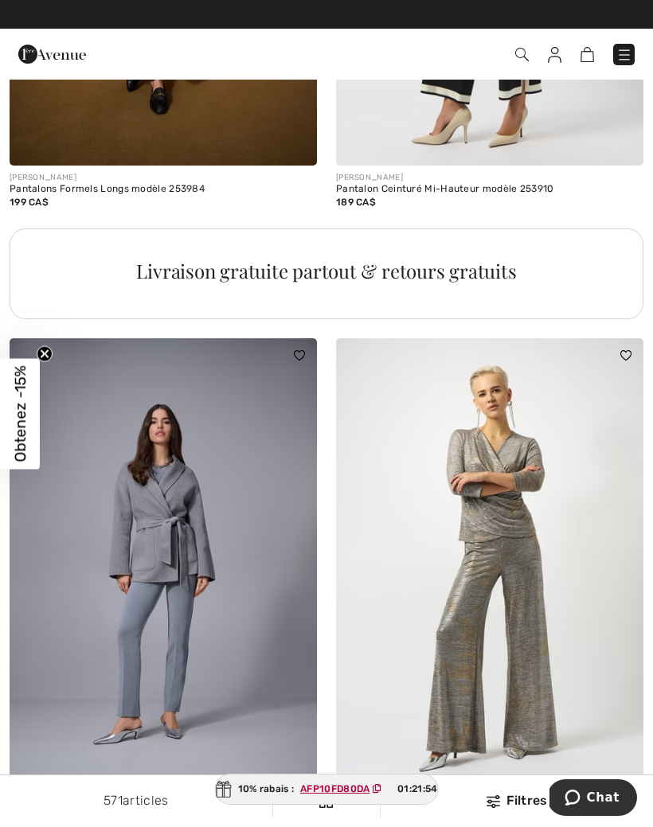
scroll to position [6453, 0]
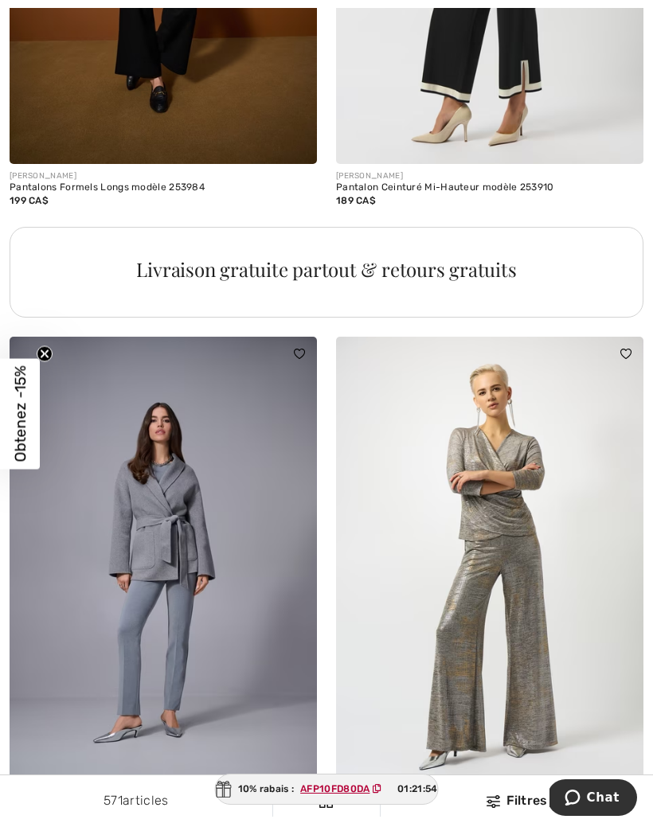
click at [186, 626] on img at bounding box center [163, 567] width 307 height 461
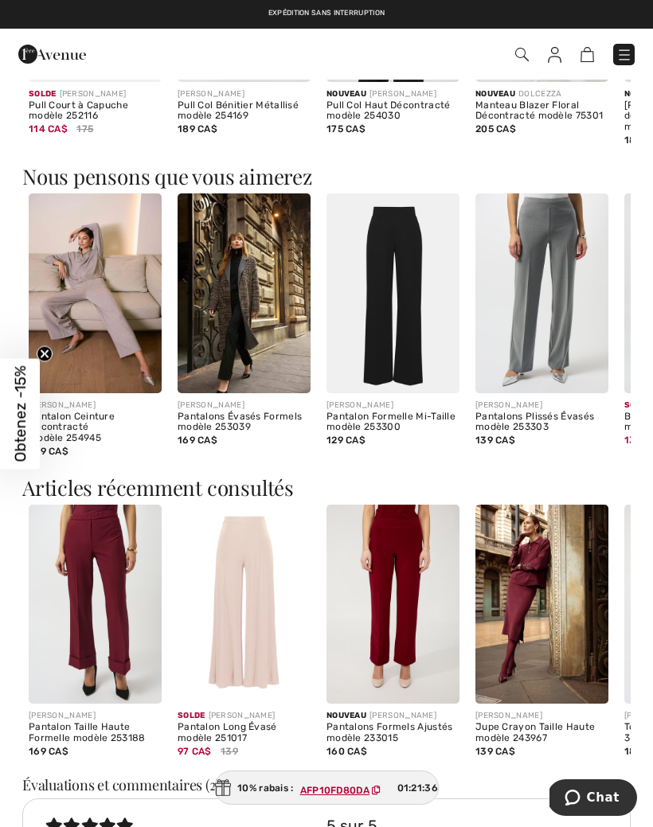
scroll to position [1755, 0]
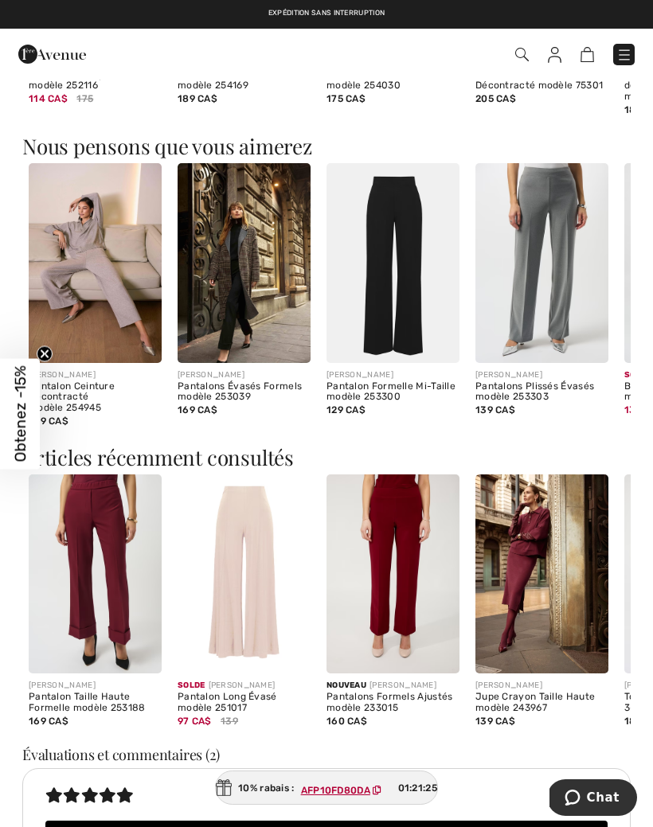
click at [537, 566] on img at bounding box center [541, 574] width 133 height 200
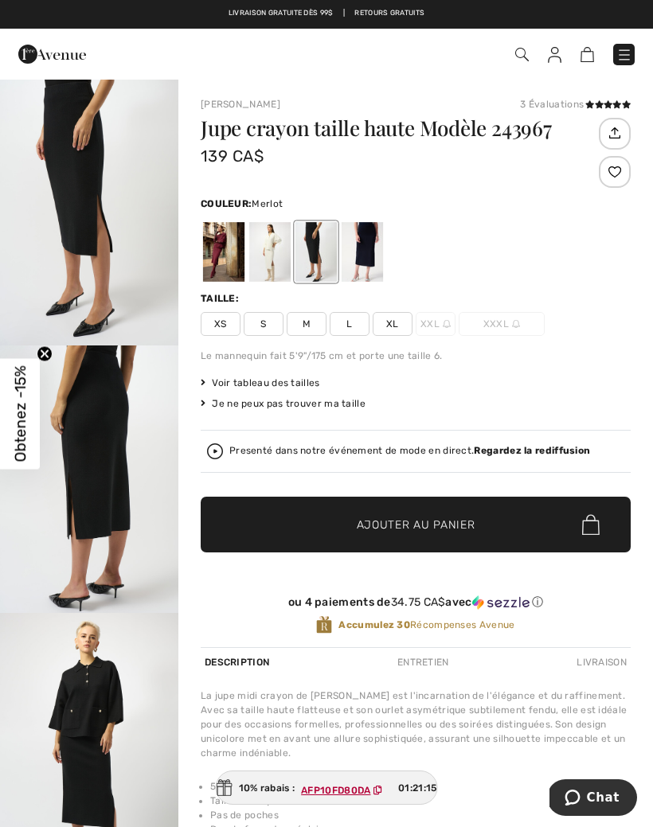
click at [230, 255] on div at bounding box center [223, 252] width 41 height 60
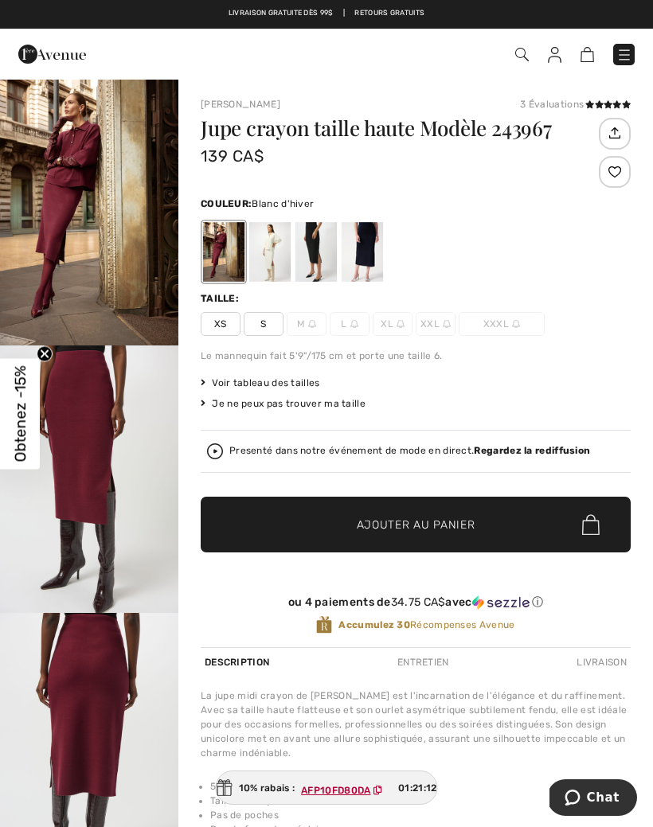
click at [283, 254] on div at bounding box center [269, 252] width 41 height 60
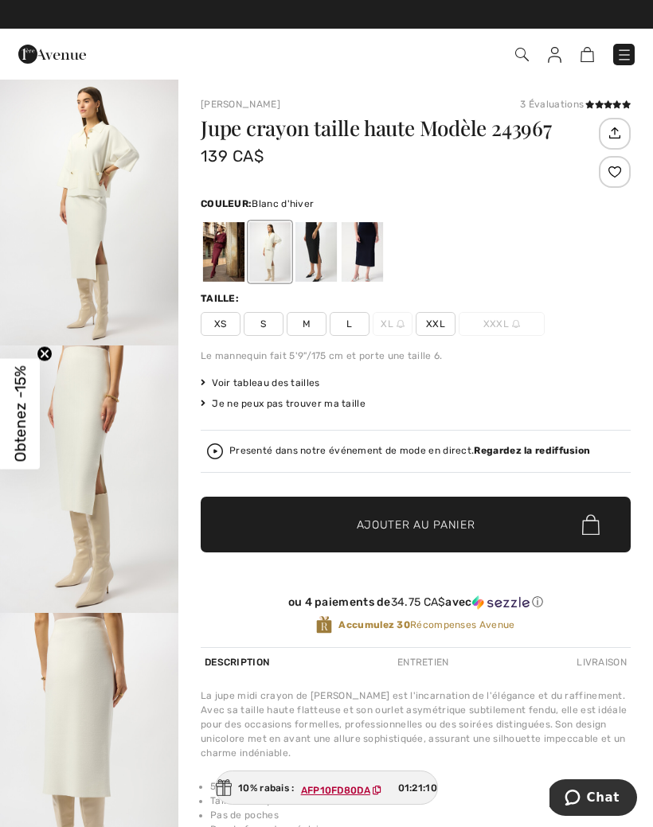
click at [324, 249] on div at bounding box center [315, 252] width 41 height 60
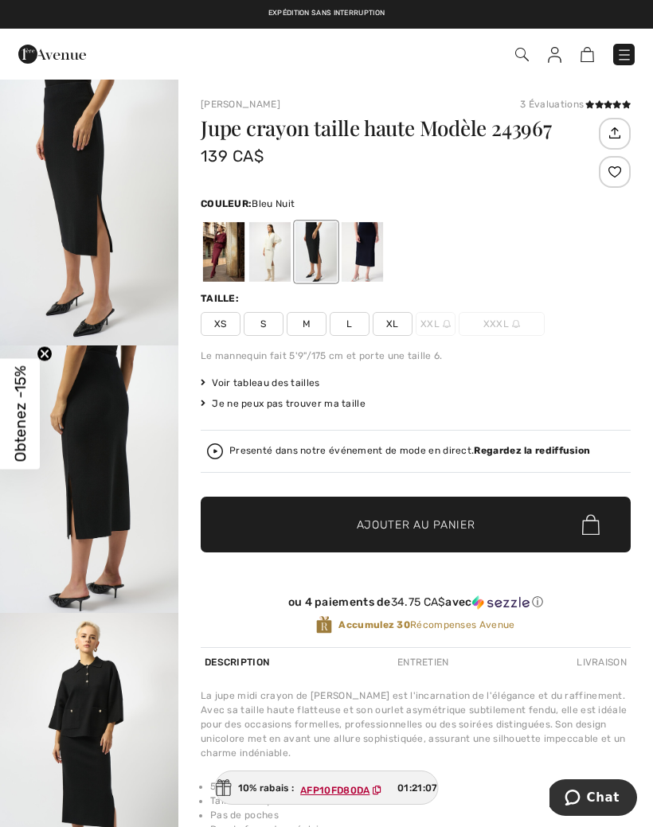
click at [372, 242] on div at bounding box center [362, 252] width 41 height 60
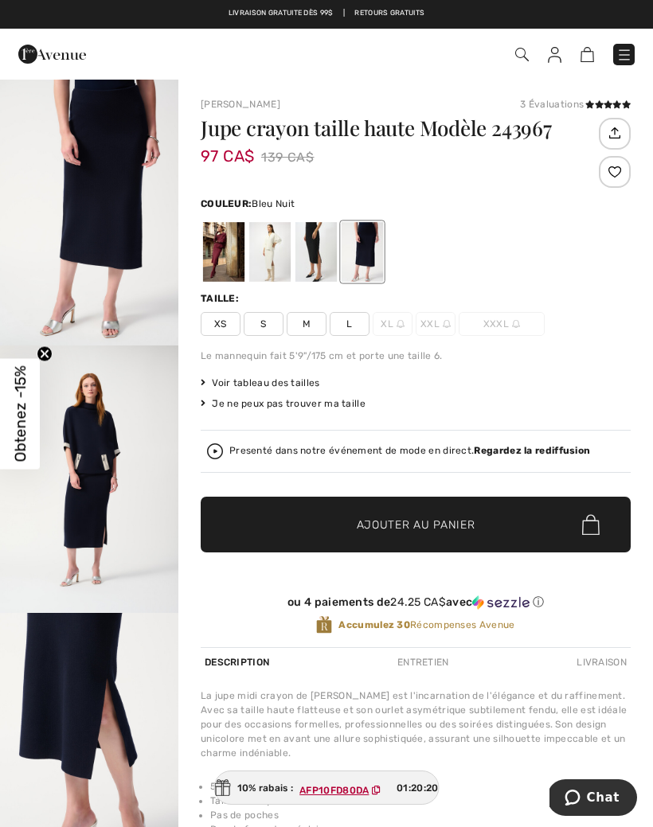
click at [102, 442] on img "2 / 5" at bounding box center [89, 478] width 178 height 267
click at [630, 52] on img at bounding box center [624, 55] width 16 height 16
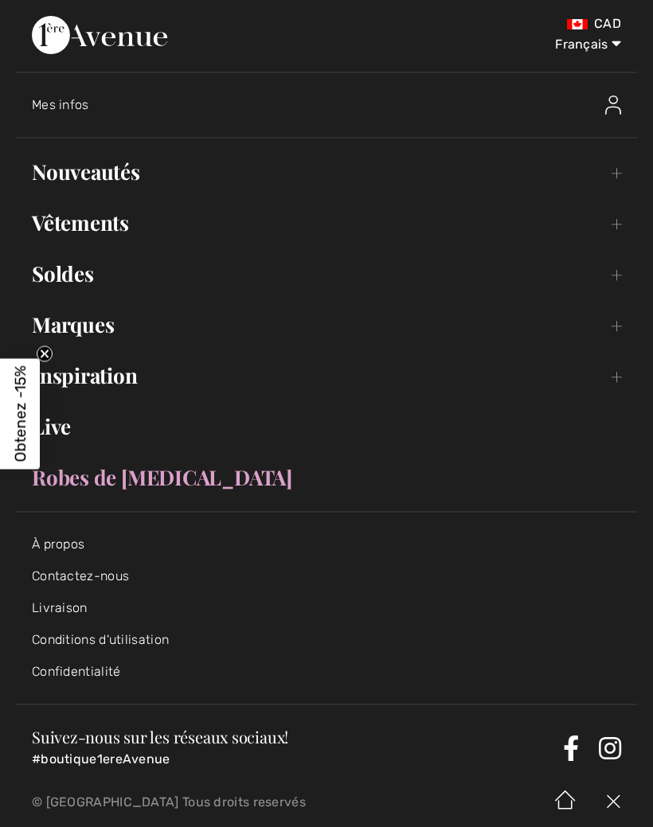
click at [88, 280] on link "Soldes Toggle submenu" at bounding box center [326, 273] width 621 height 35
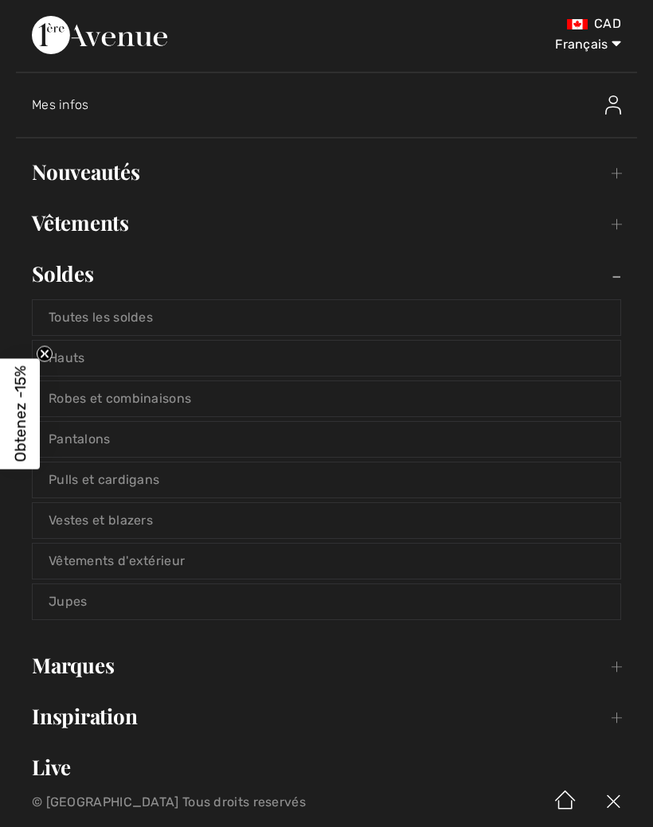
click at [83, 359] on link "Hauts" at bounding box center [327, 358] width 588 height 35
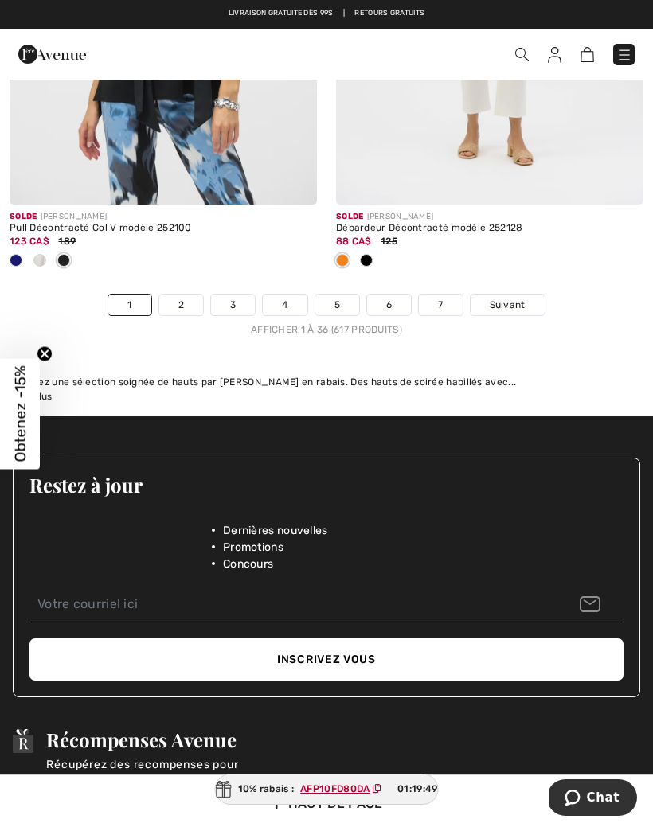
scroll to position [9805, 0]
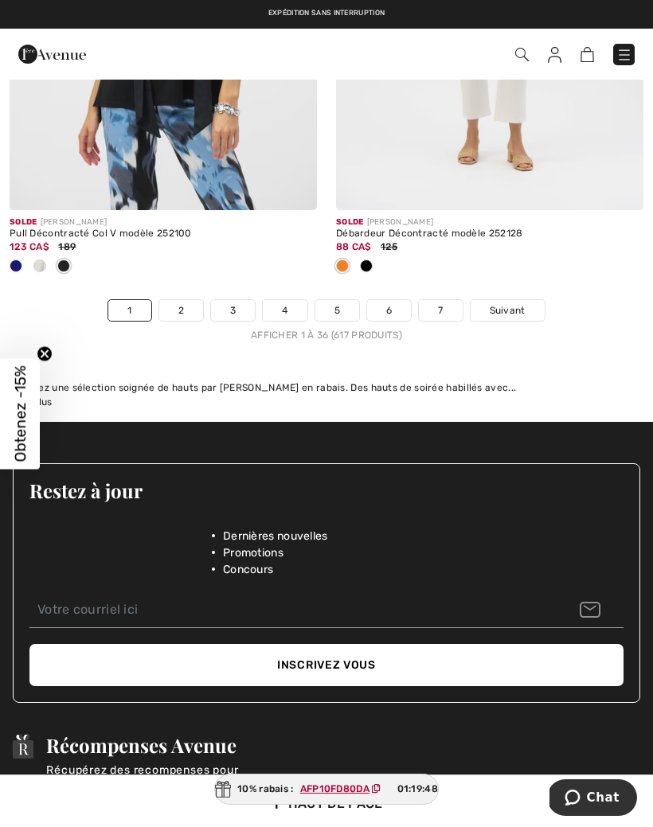
click at [187, 300] on link "2" at bounding box center [181, 310] width 44 height 21
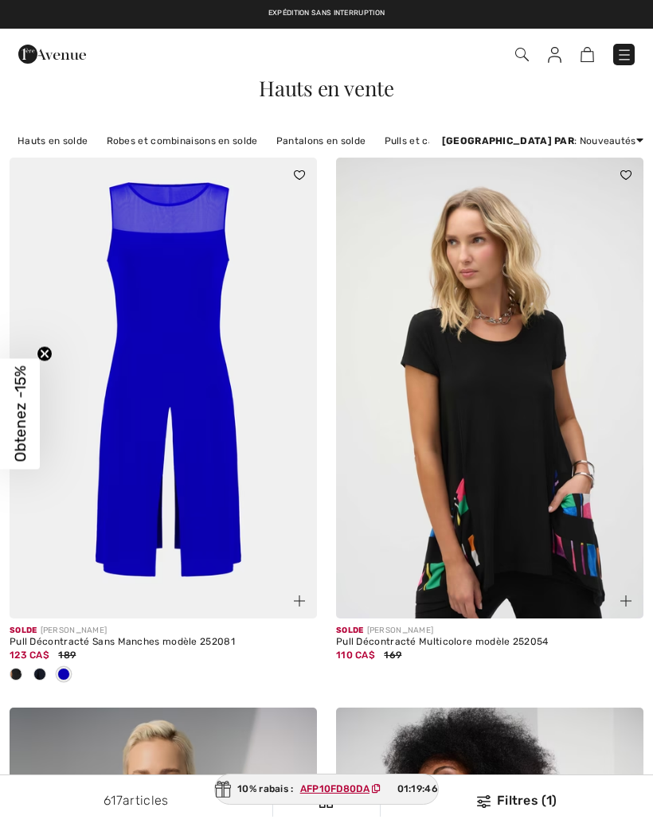
checkbox input "true"
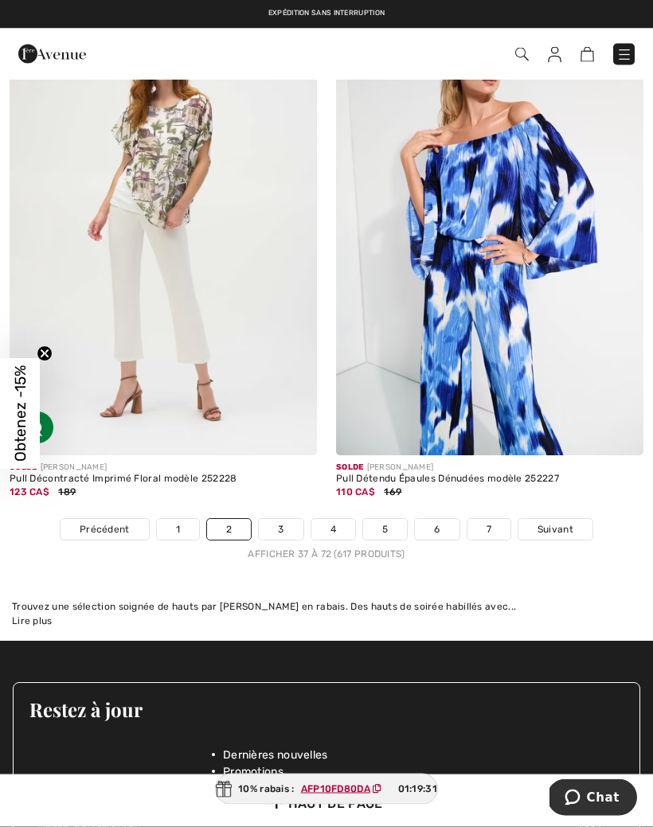
scroll to position [9547, 0]
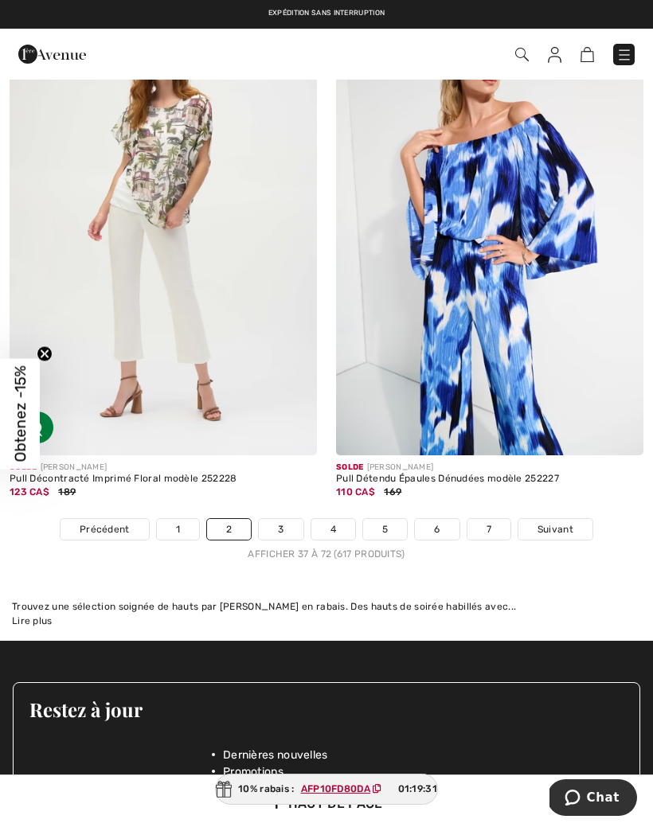
click at [294, 523] on link "3" at bounding box center [281, 529] width 44 height 21
click at [289, 519] on link "3" at bounding box center [281, 529] width 44 height 21
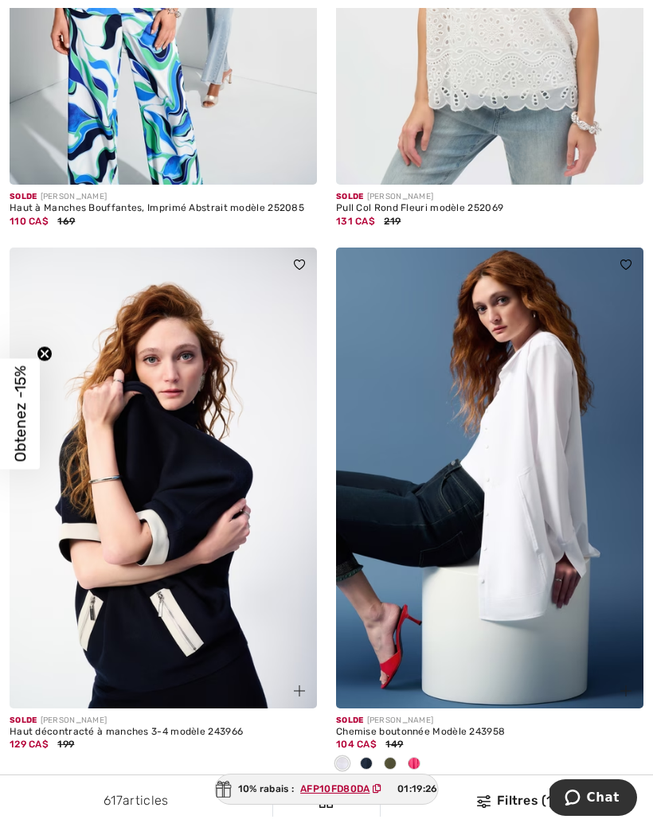
scroll to position [974, 0]
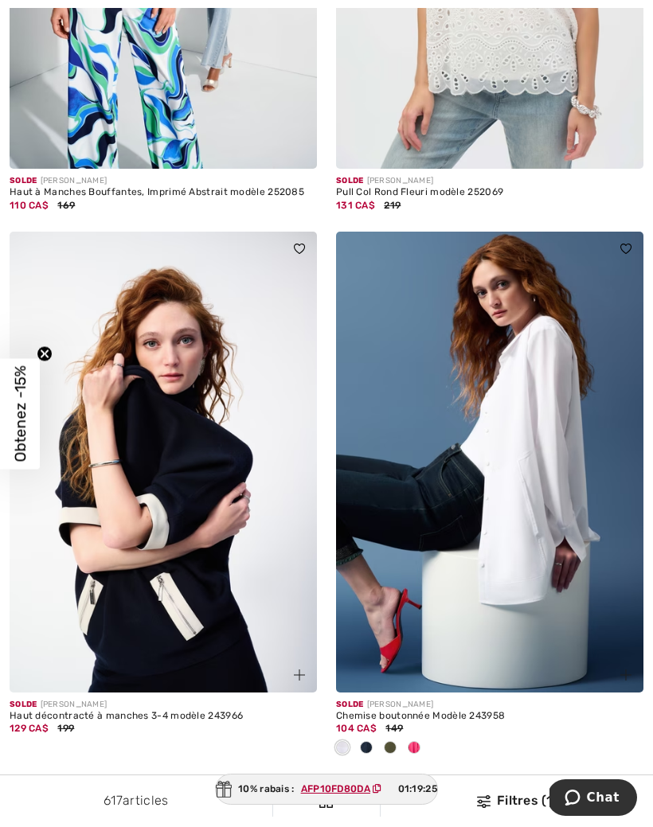
click at [205, 549] on img at bounding box center [163, 462] width 307 height 461
click at [201, 458] on img at bounding box center [163, 462] width 307 height 461
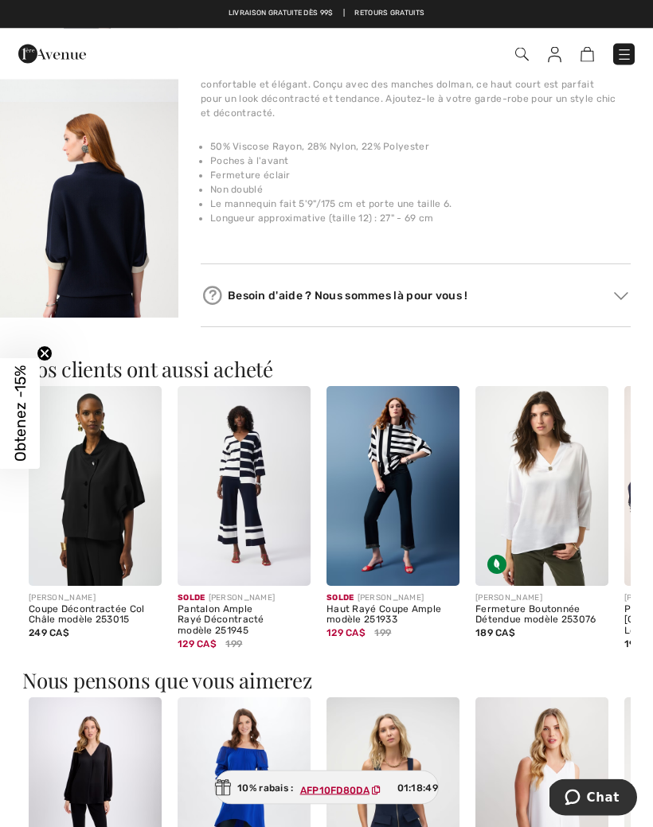
scroll to position [1046, 0]
click at [415, 484] on img at bounding box center [392, 486] width 133 height 200
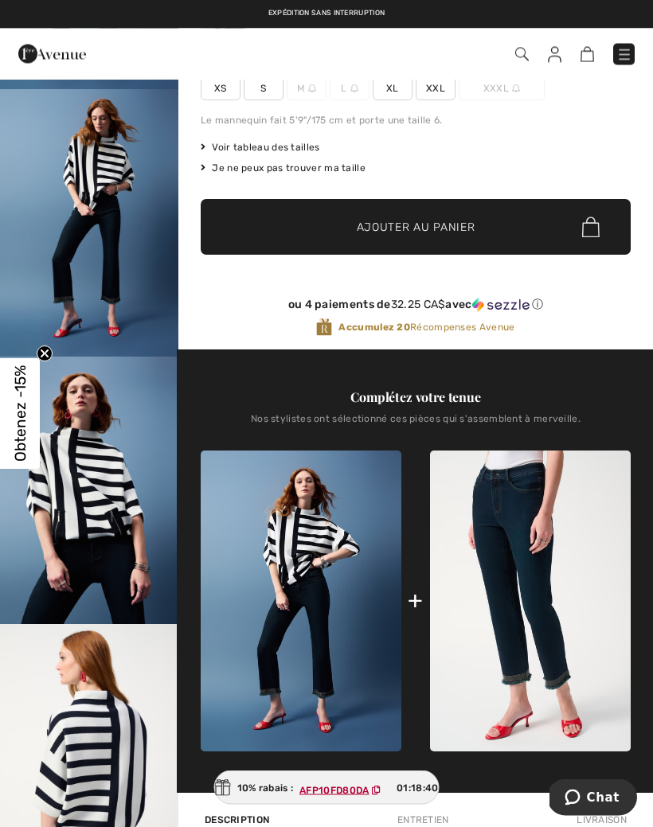
scroll to position [256, 0]
click at [517, 576] on img at bounding box center [530, 602] width 201 height 302
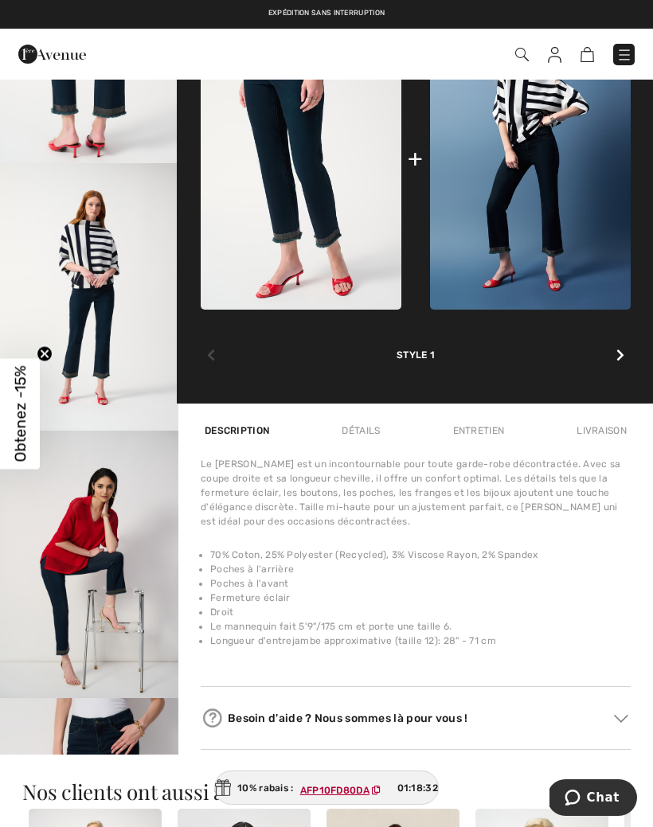
scroll to position [720, 0]
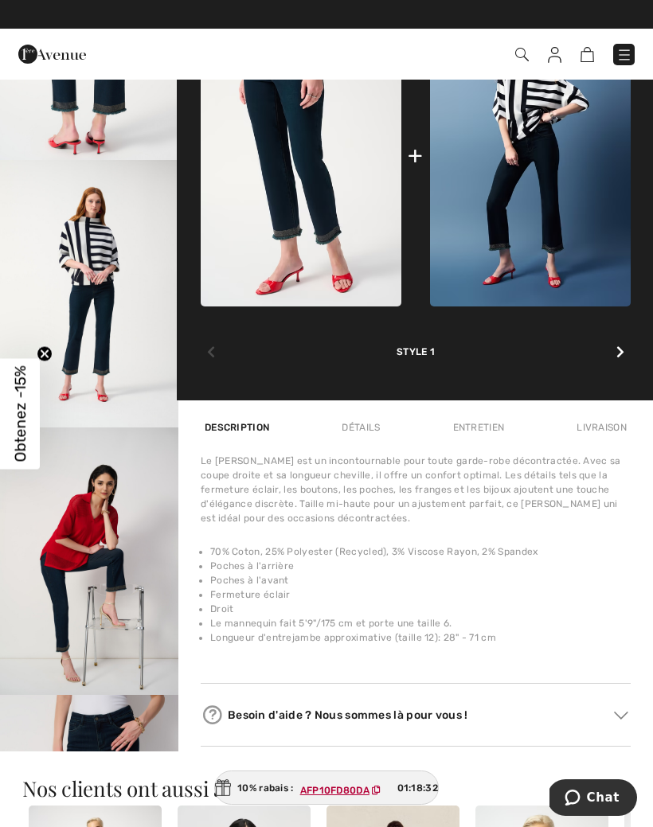
click at [619, 62] on img at bounding box center [624, 55] width 16 height 16
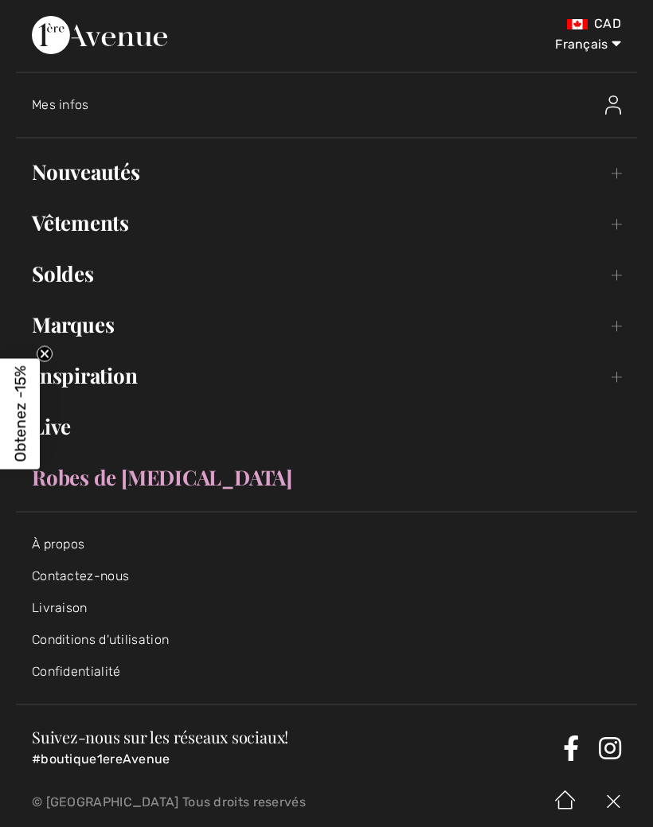
click at [79, 107] on span "Mes infos" at bounding box center [60, 104] width 57 height 15
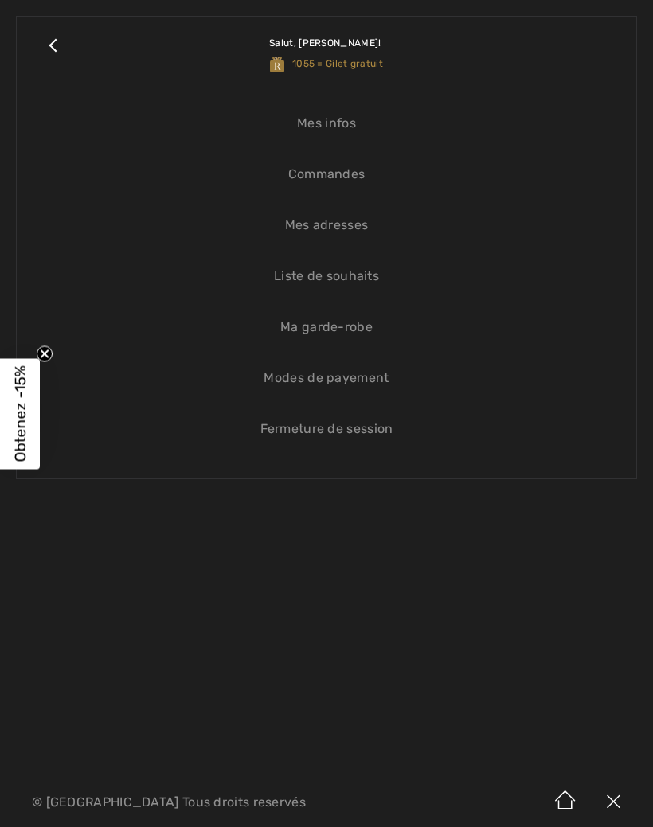
click at [358, 182] on link "Commandes" at bounding box center [327, 174] width 588 height 35
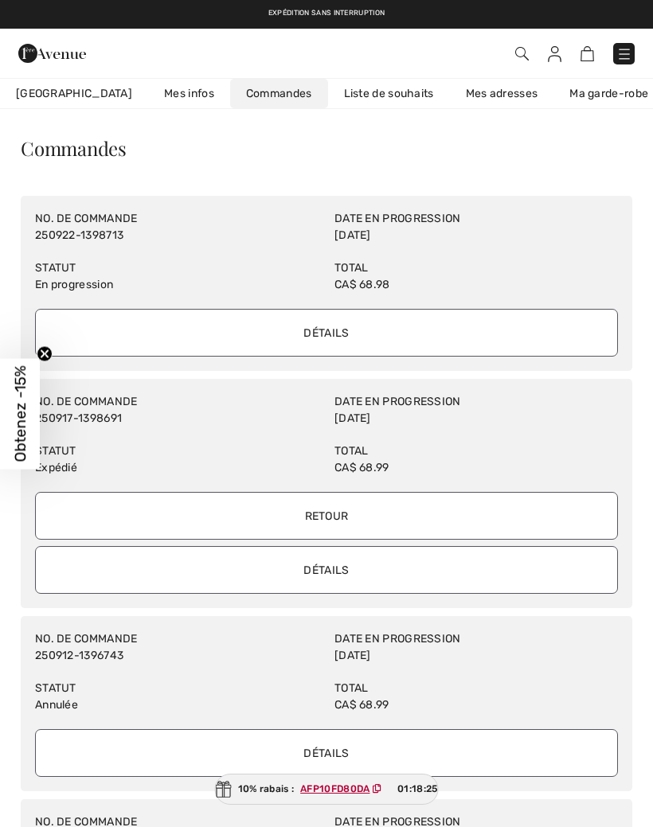
click at [342, 332] on input "Détails" at bounding box center [326, 333] width 583 height 48
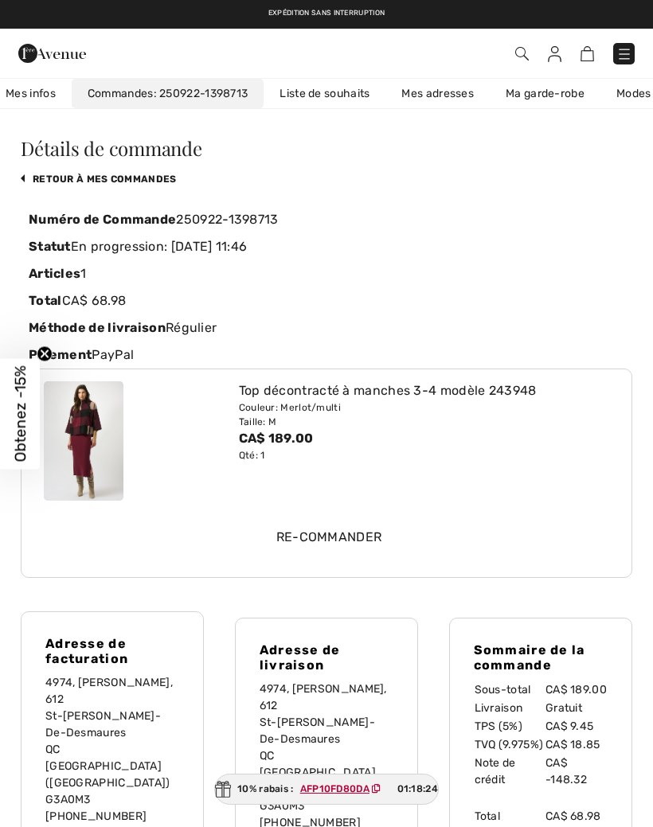
scroll to position [0, 165]
click at [92, 418] on img at bounding box center [84, 440] width 80 height 119
click at [88, 417] on img at bounding box center [84, 440] width 80 height 119
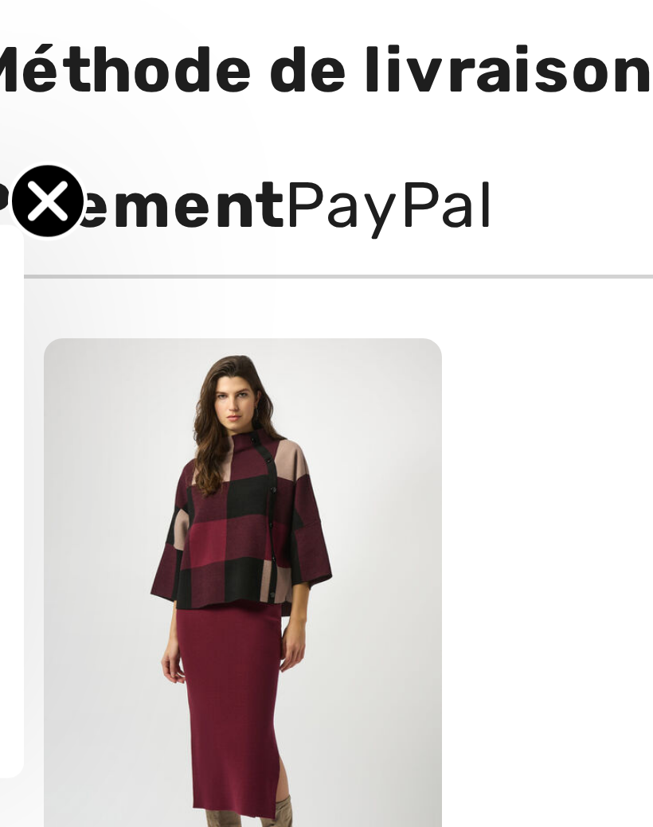
click at [54, 381] on img at bounding box center [84, 440] width 80 height 119
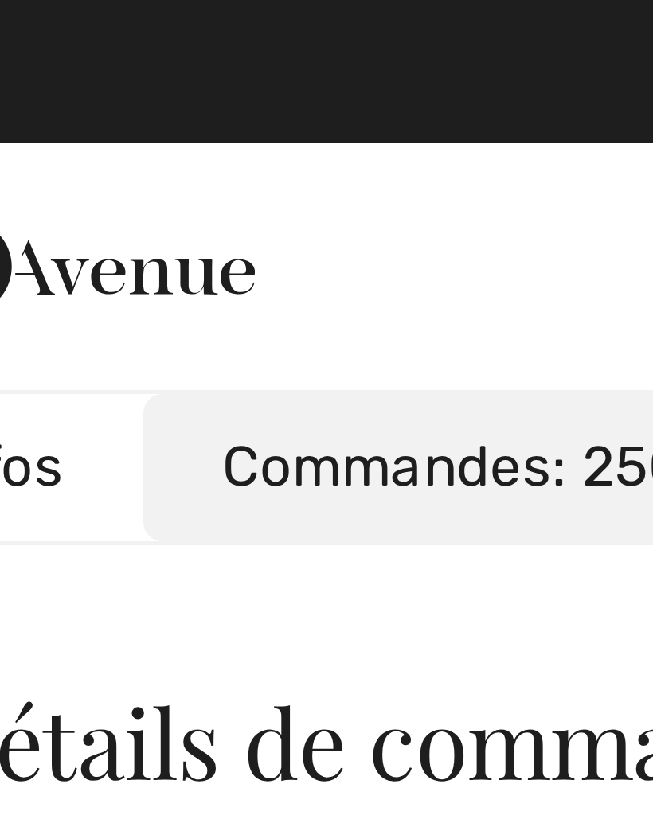
scroll to position [0, 163]
